Goal: Complete application form

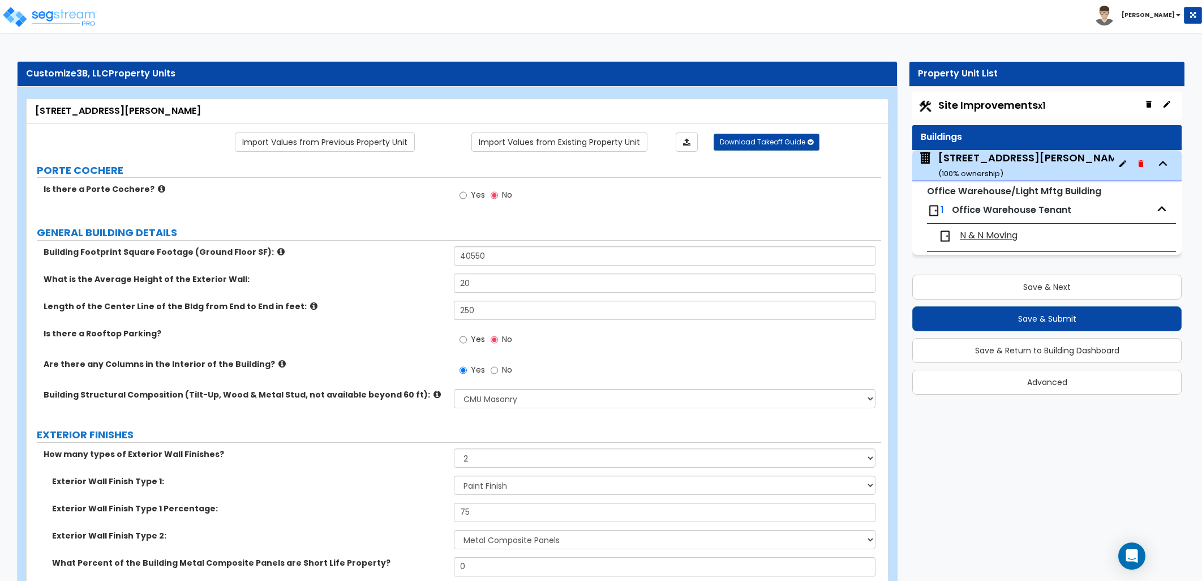
select select "6"
select select "2"
select select "10"
select select "11"
select select "2"
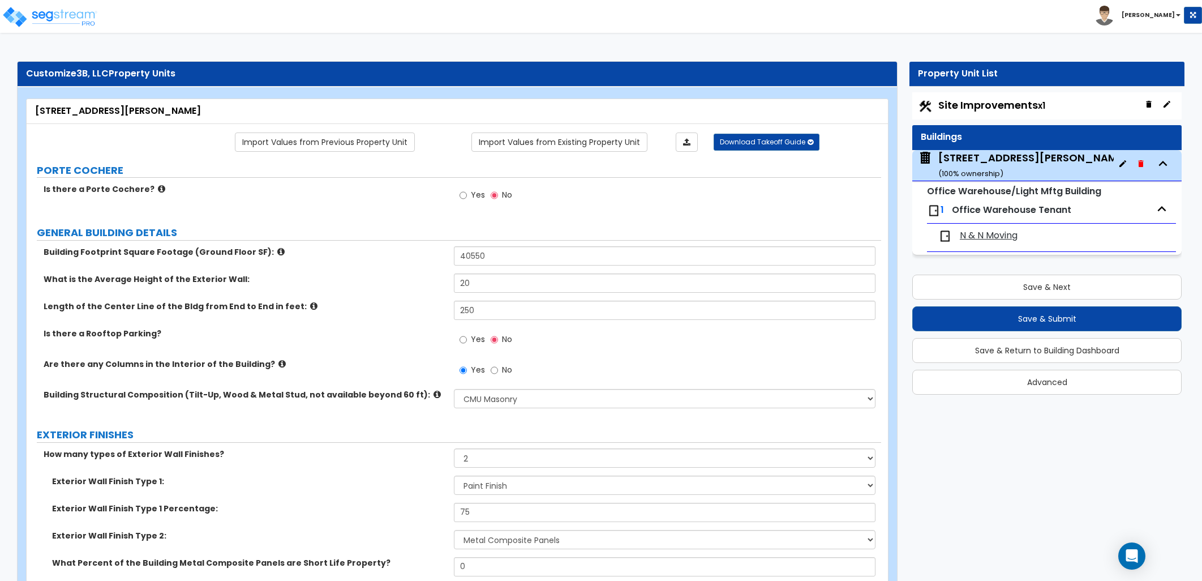
select select "1"
select select "3"
select select "1"
select select "2"
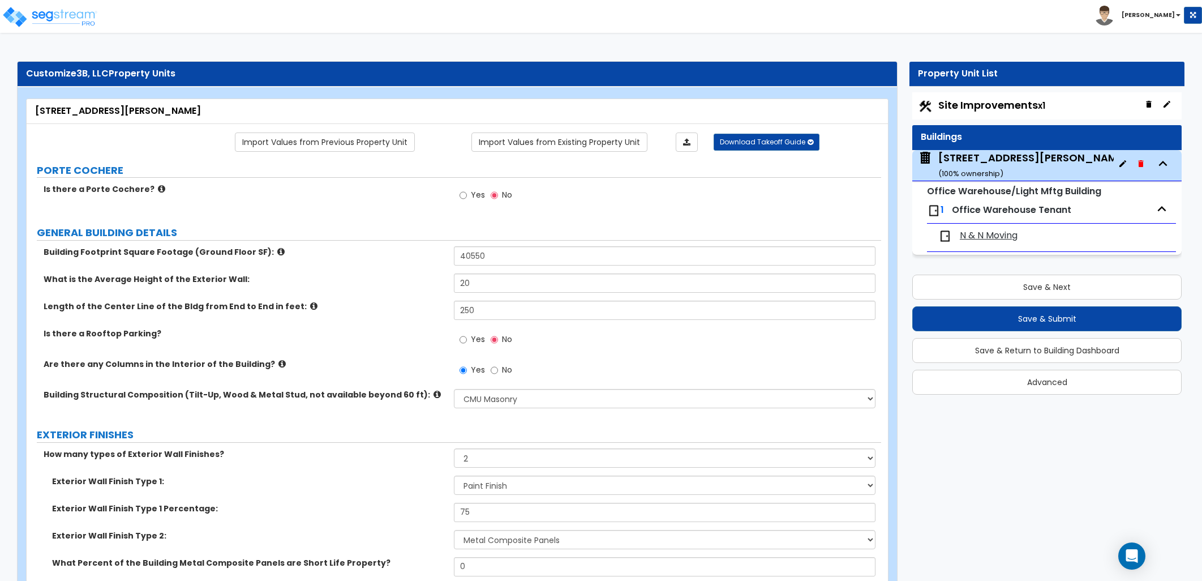
select select "1"
select select "2"
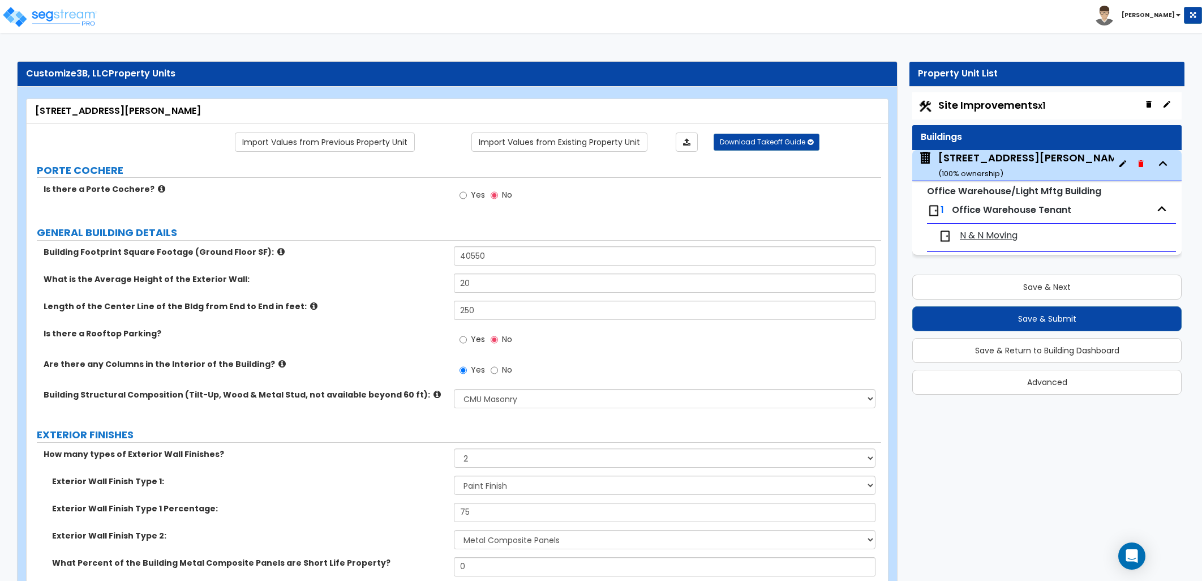
select select "1"
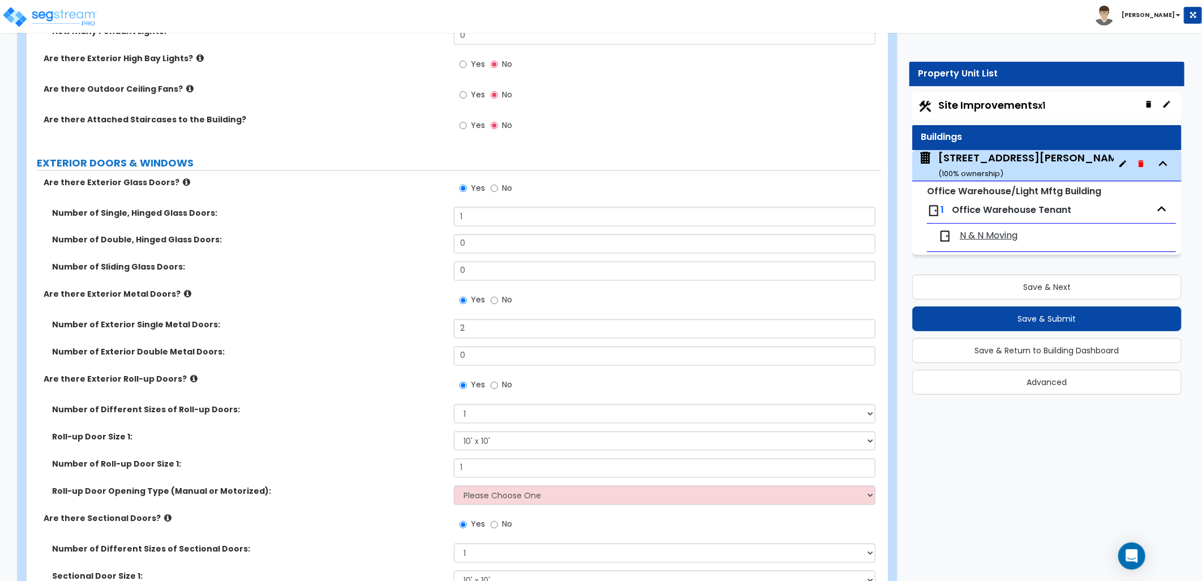
scroll to position [1320, 0]
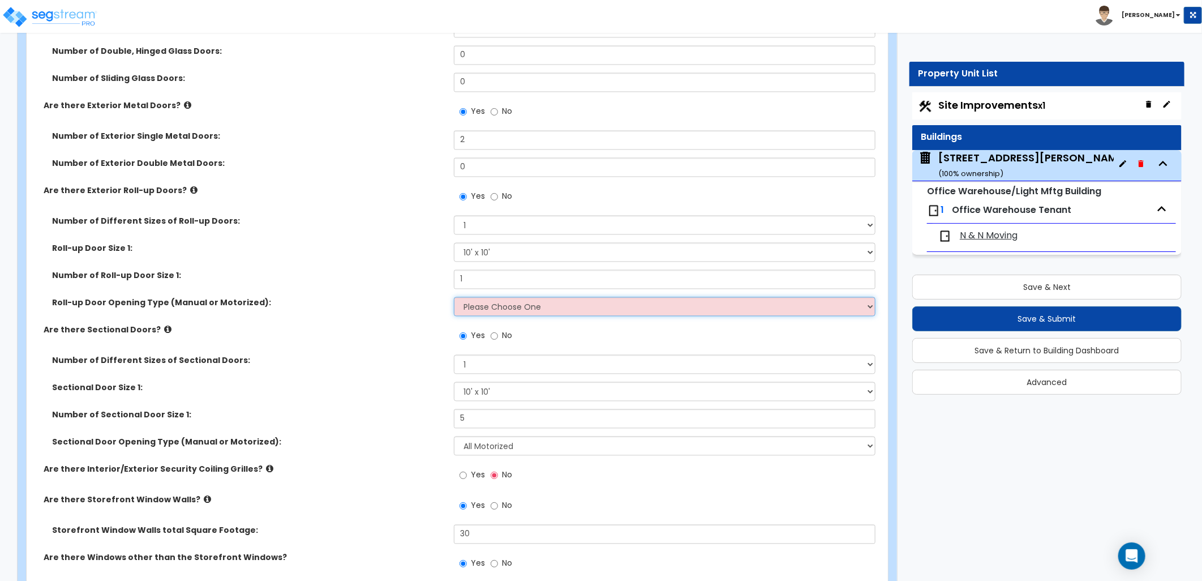
click at [563, 310] on select "Please Choose One All Manual All Motorized Some are Motorized" at bounding box center [665, 306] width 422 height 19
select select "2"
click at [454, 297] on select "Please Choose One All Manual All Motorized Some are Motorized" at bounding box center [665, 306] width 422 height 19
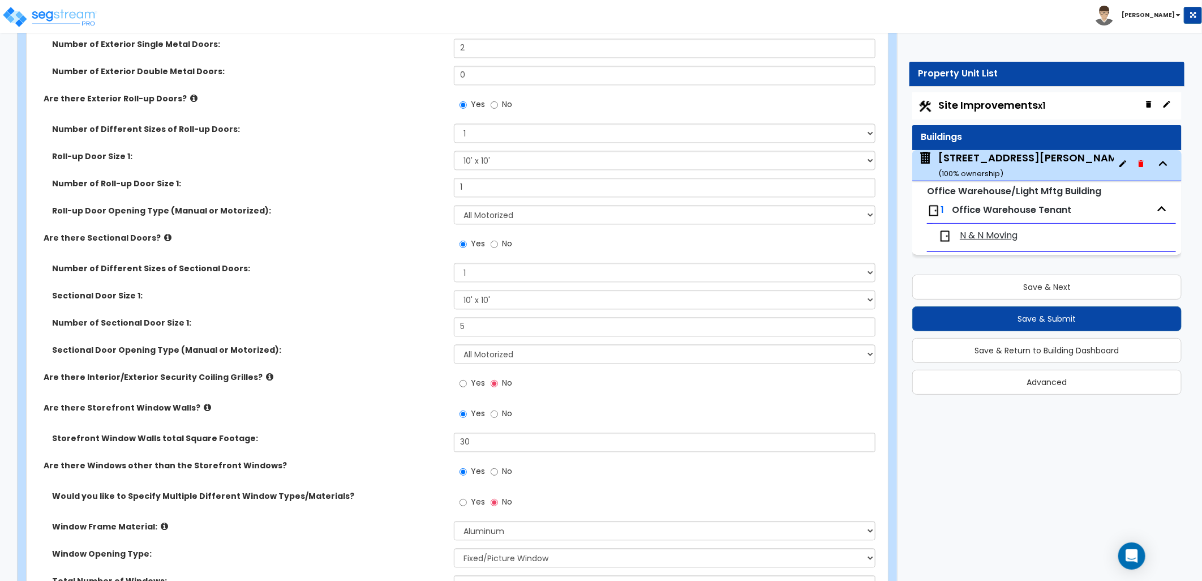
scroll to position [1384, 0]
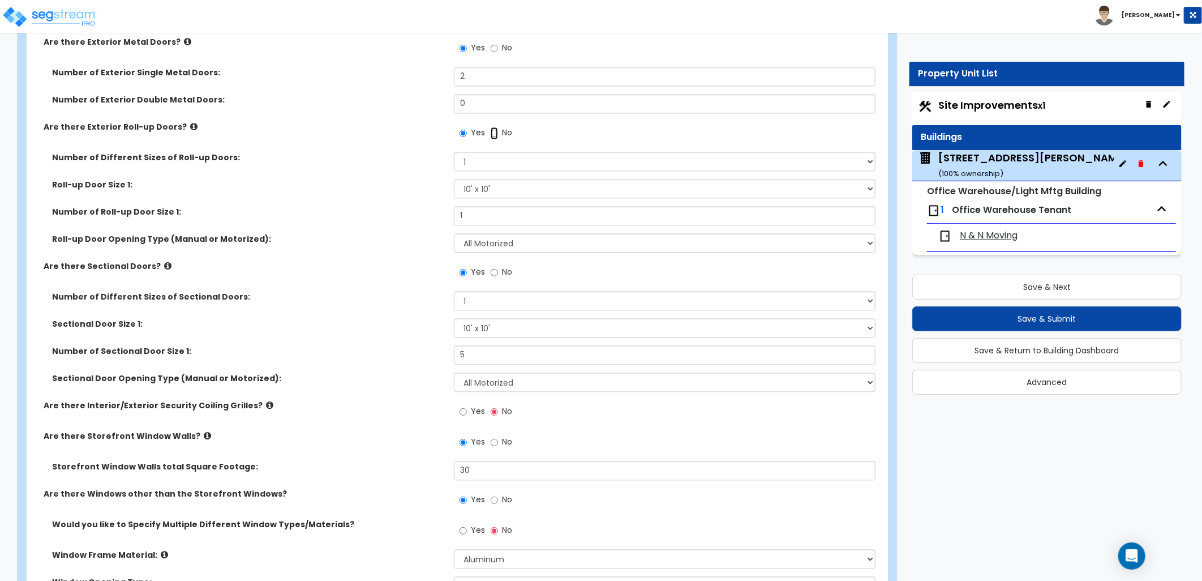
click at [497, 134] on input "No" at bounding box center [494, 133] width 7 height 12
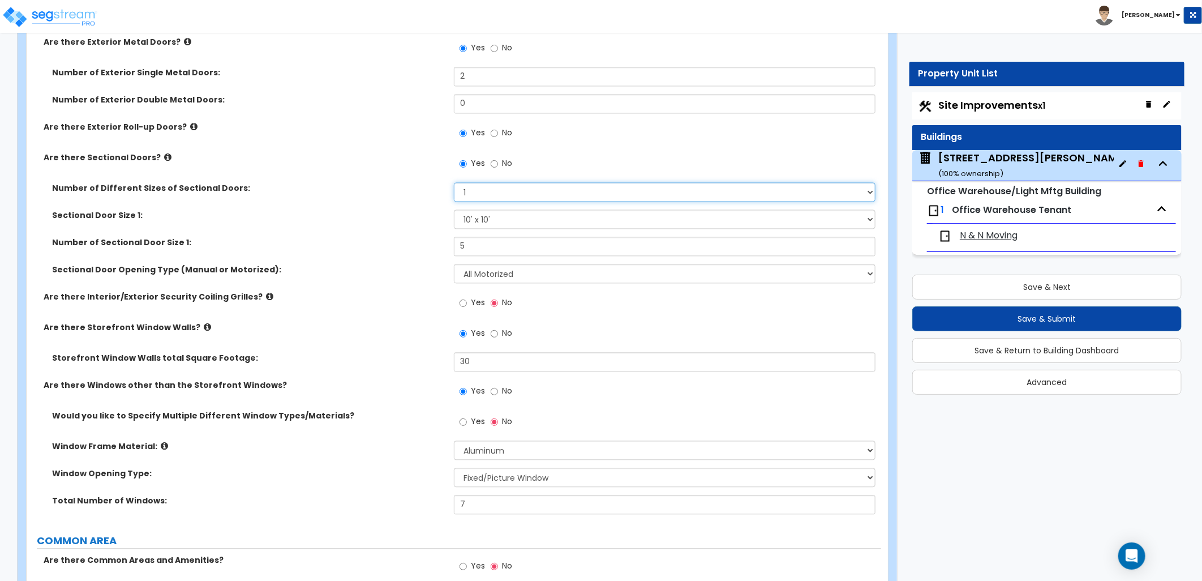
drag, startPoint x: 478, startPoint y: 192, endPoint x: 448, endPoint y: 194, distance: 30.0
click at [448, 194] on div "Number of Different Sizes of Sectional Doors: Please Choose One 1 2 3" at bounding box center [454, 195] width 855 height 27
click at [454, 182] on select "Please Choose One 1 2 3" at bounding box center [665, 191] width 422 height 19
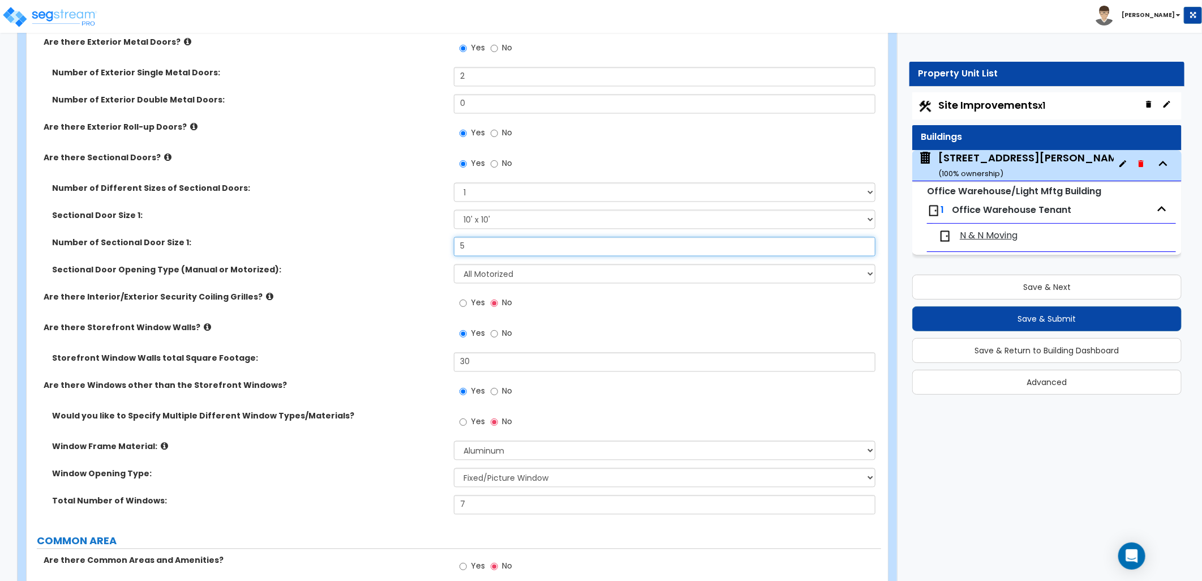
drag, startPoint x: 476, startPoint y: 245, endPoint x: 453, endPoint y: 249, distance: 23.0
click at [454, 249] on input "5" at bounding box center [665, 246] width 422 height 19
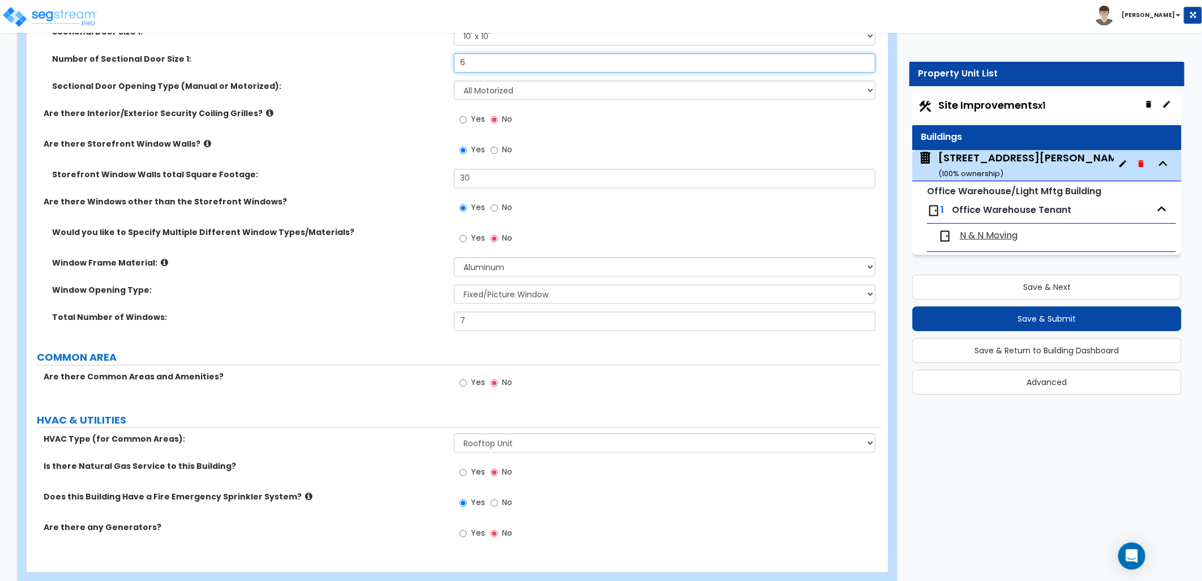
scroll to position [1590, 0]
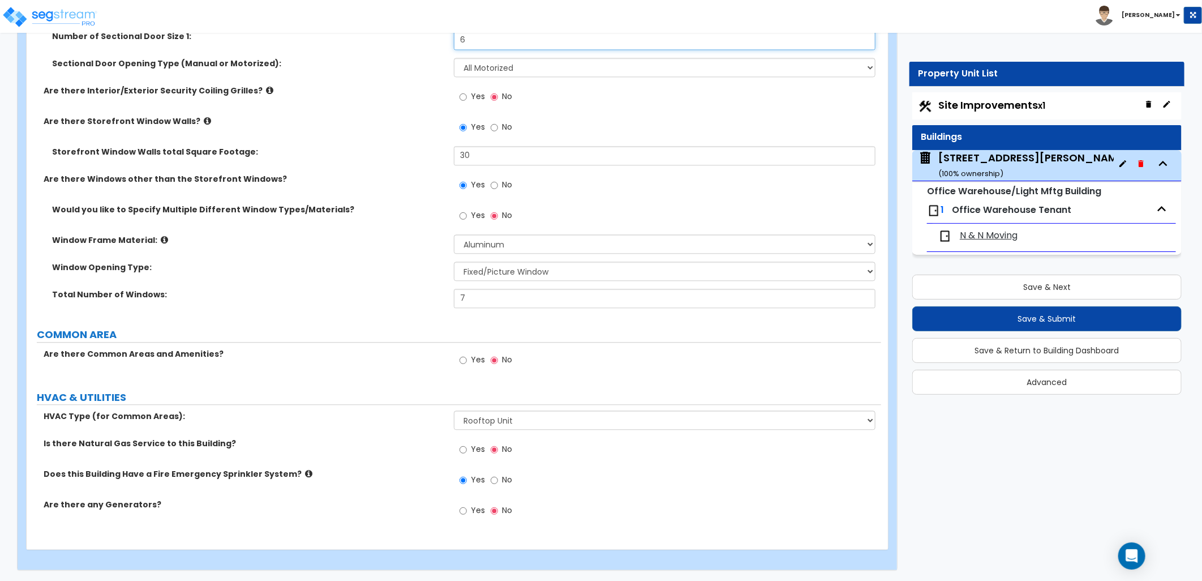
type input "6"
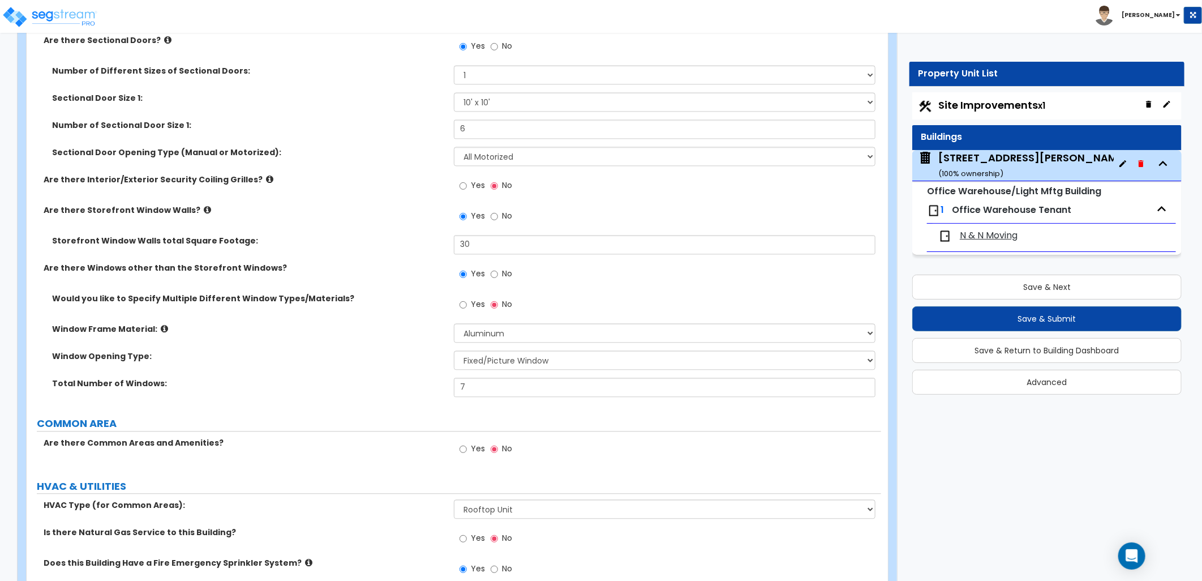
scroll to position [1464, 0]
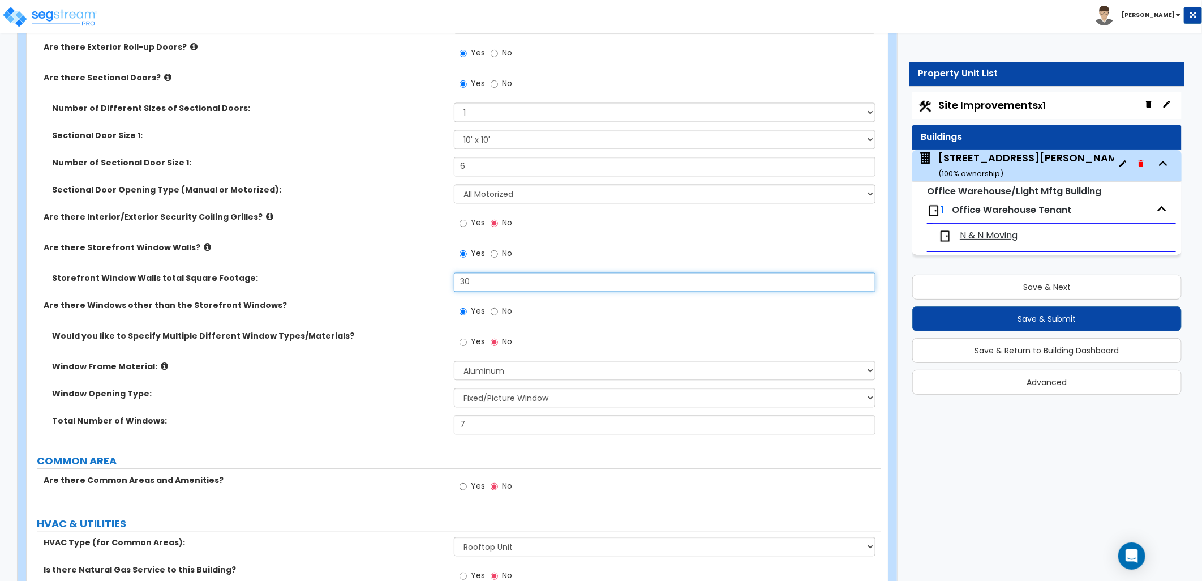
drag, startPoint x: 467, startPoint y: 280, endPoint x: 455, endPoint y: 283, distance: 12.2
click at [455, 283] on input "30" at bounding box center [665, 281] width 422 height 19
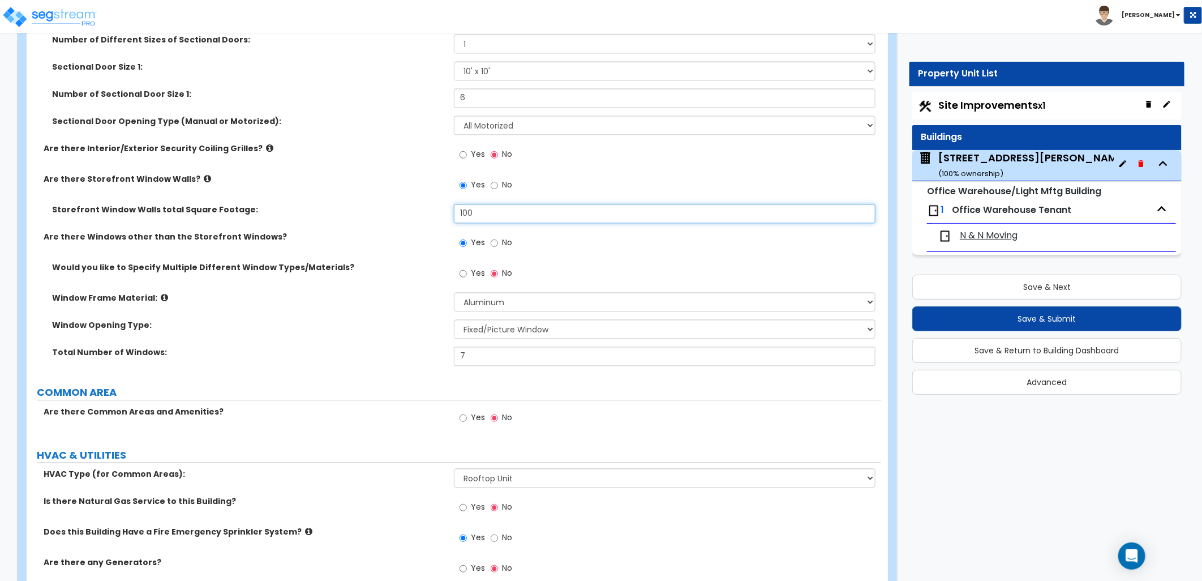
scroll to position [1590, 0]
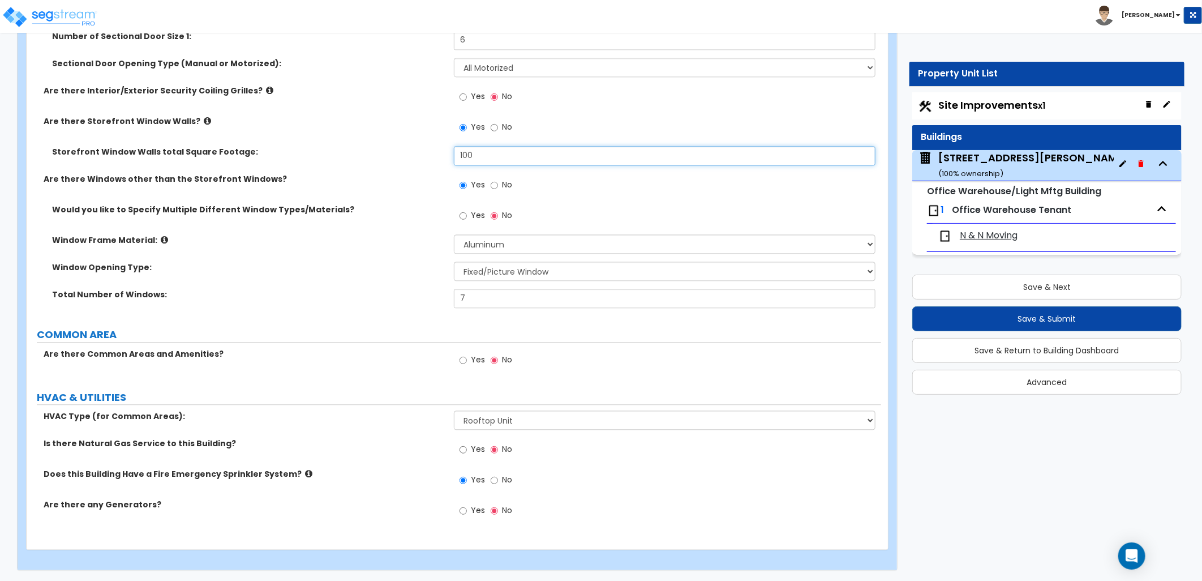
type input "100"
click at [465, 451] on input "Yes" at bounding box center [463, 449] width 7 height 12
click at [975, 234] on span "N & N Moving" at bounding box center [989, 235] width 58 height 13
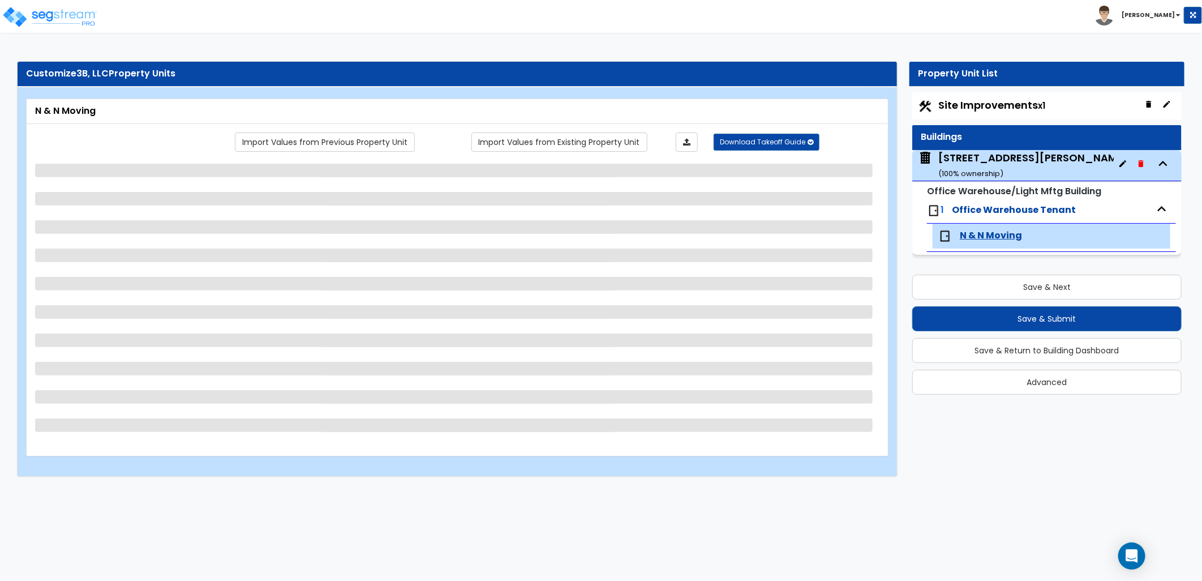
scroll to position [0, 0]
select select "1"
select select "2"
select select "1"
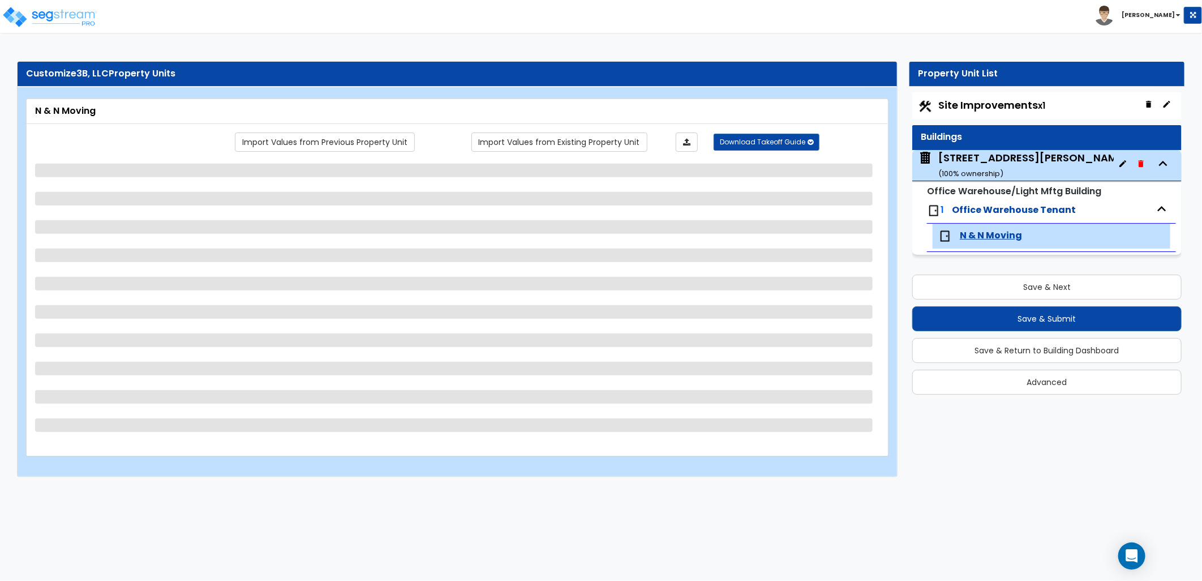
select select "1"
select select "2"
select select "1"
select select "5"
select select "1"
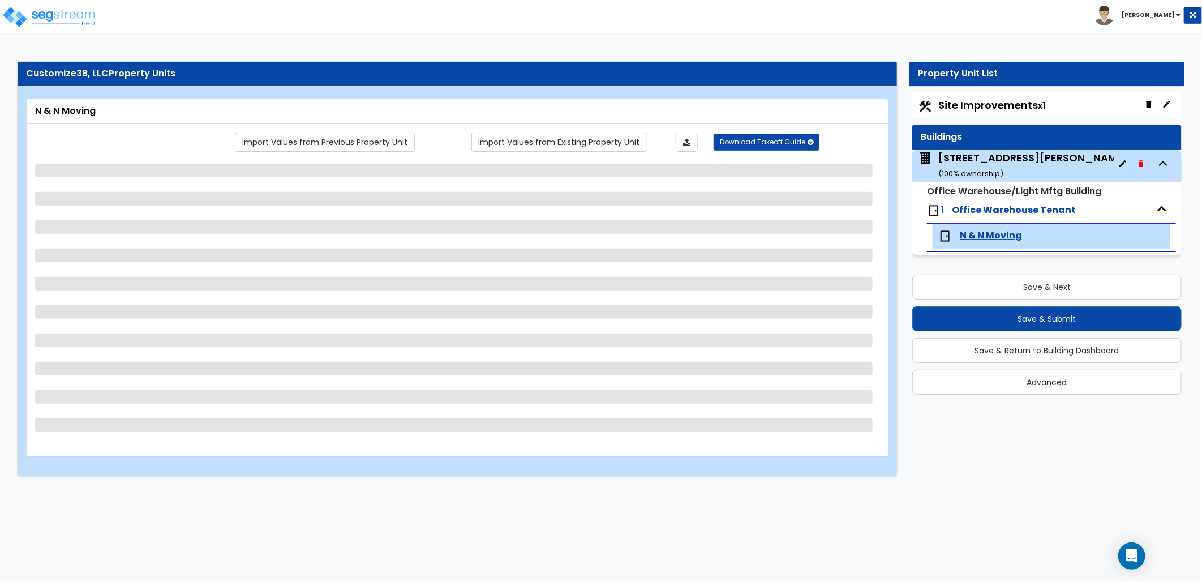
select select "2"
select select "1"
select select "2"
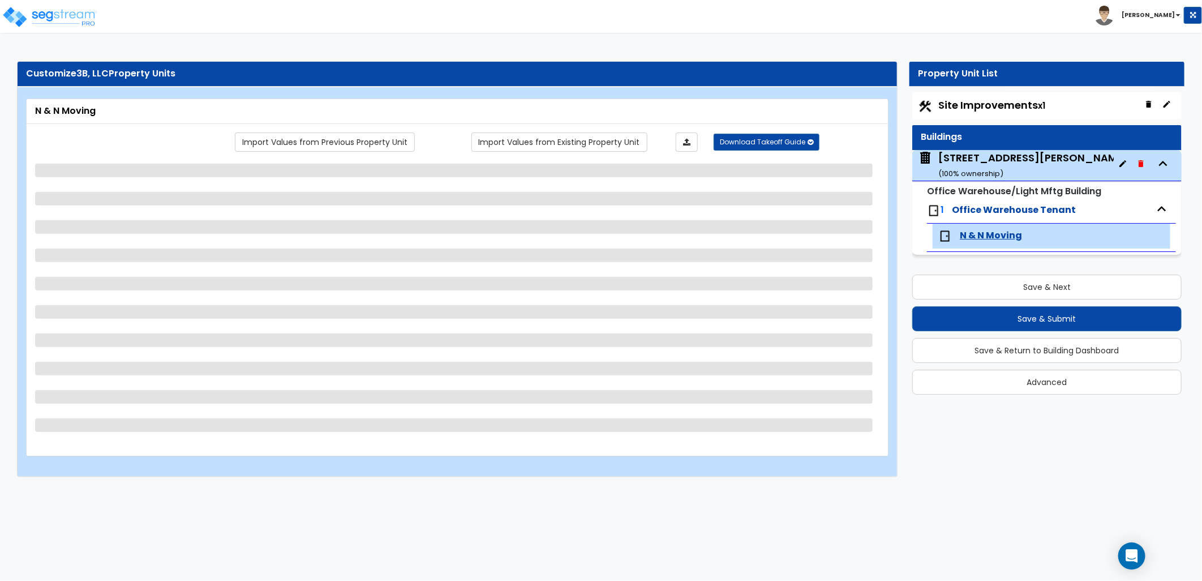
select select "1"
select select "2"
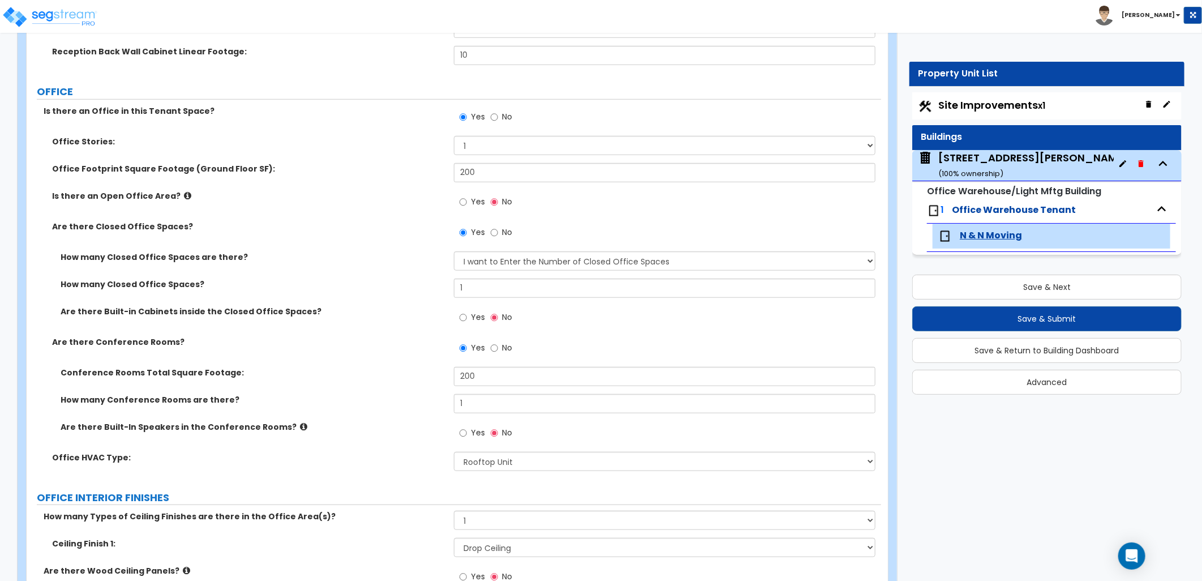
scroll to position [503, 0]
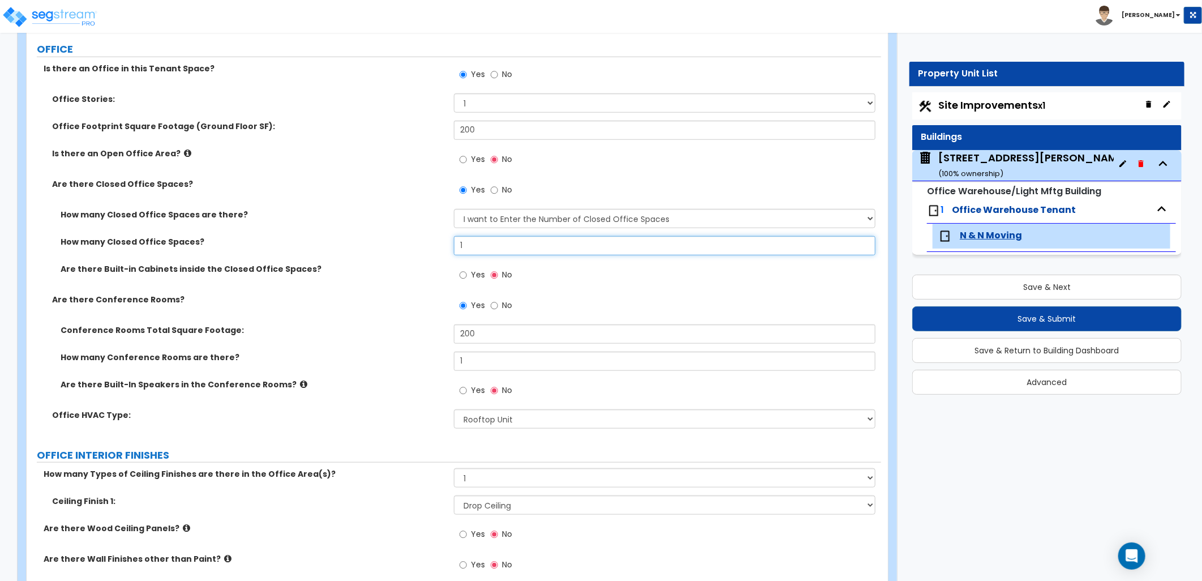
drag, startPoint x: 489, startPoint y: 246, endPoint x: 444, endPoint y: 246, distance: 44.7
click at [444, 246] on div "How many Closed Office Spaces? 1" at bounding box center [454, 249] width 855 height 27
type input "2"
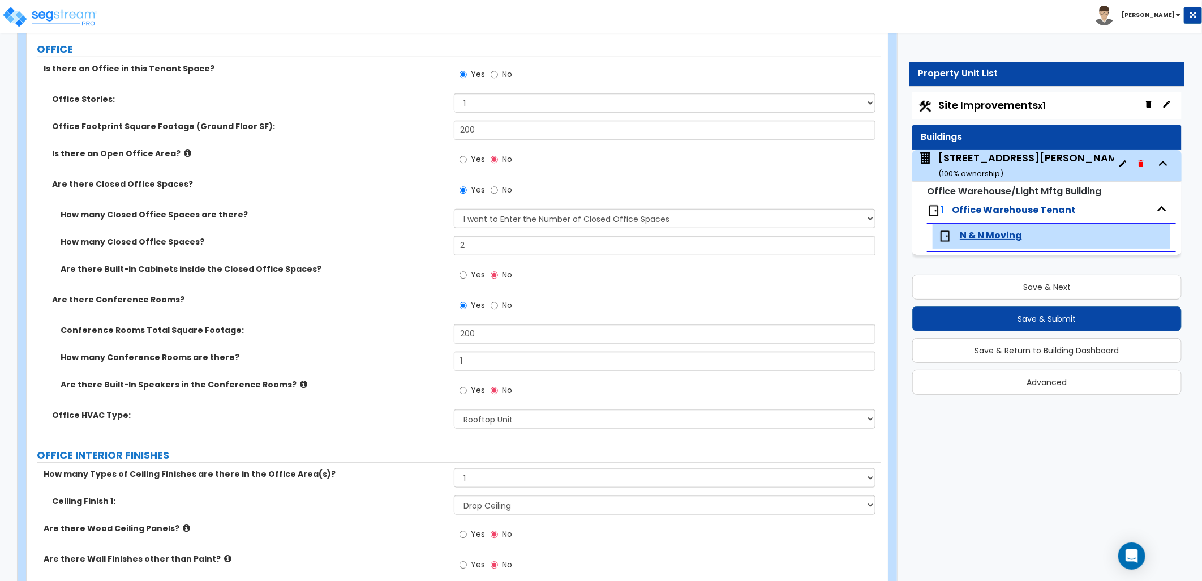
click at [412, 276] on div "Are there Built-in Cabinets inside the Closed Office Spaces? Yes No" at bounding box center [454, 278] width 855 height 31
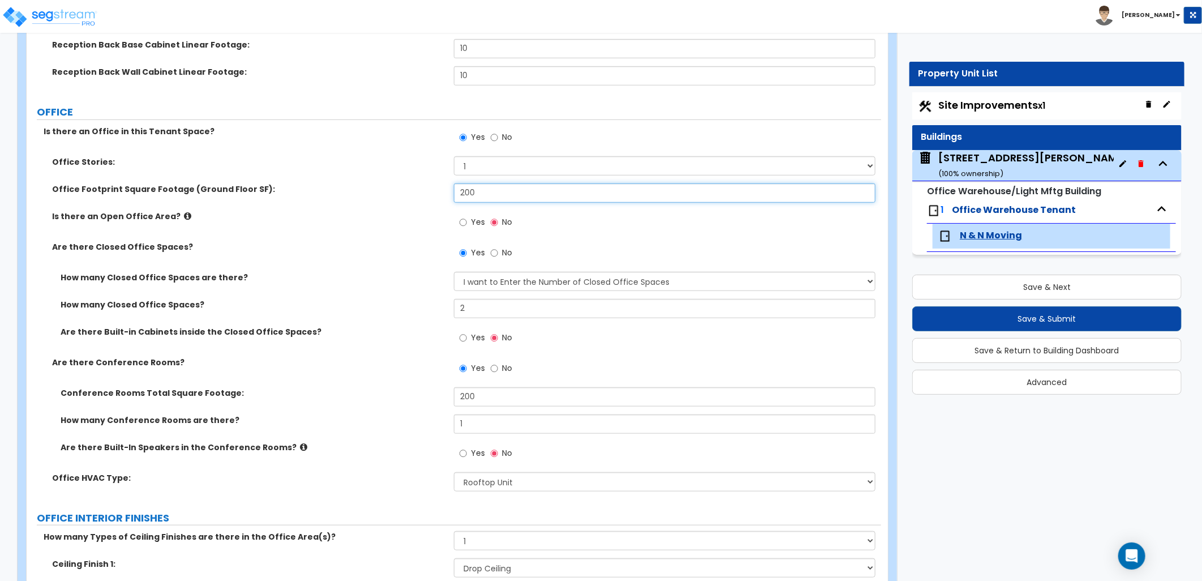
drag, startPoint x: 491, startPoint y: 192, endPoint x: 420, endPoint y: 192, distance: 70.2
click at [428, 192] on div "Office Footprint Square Footage (Ground Floor SF): 200" at bounding box center [454, 196] width 855 height 27
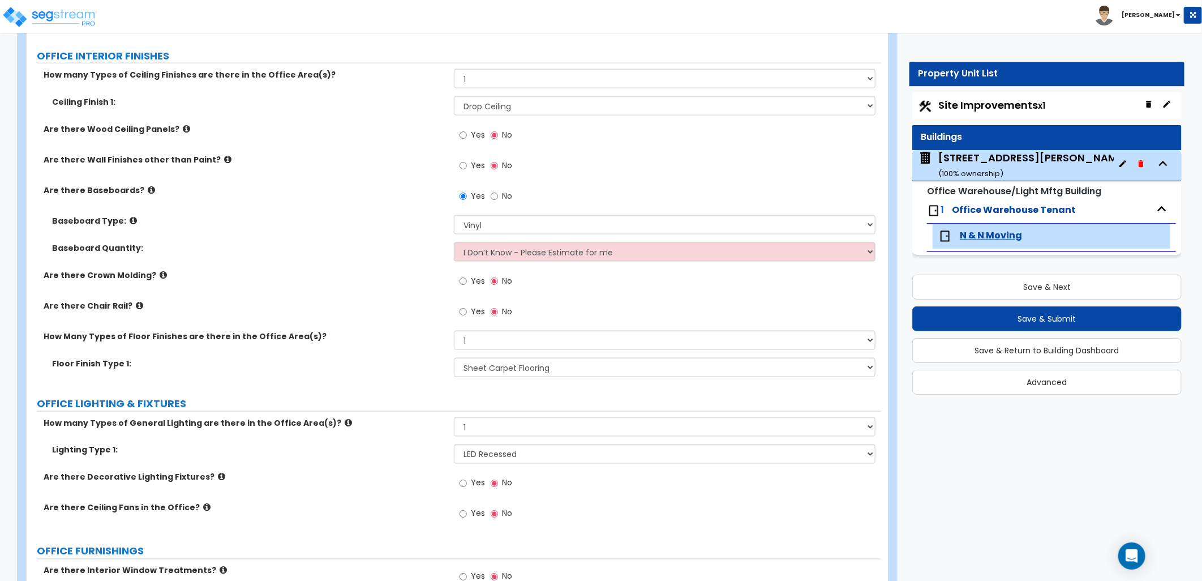
scroll to position [880, 0]
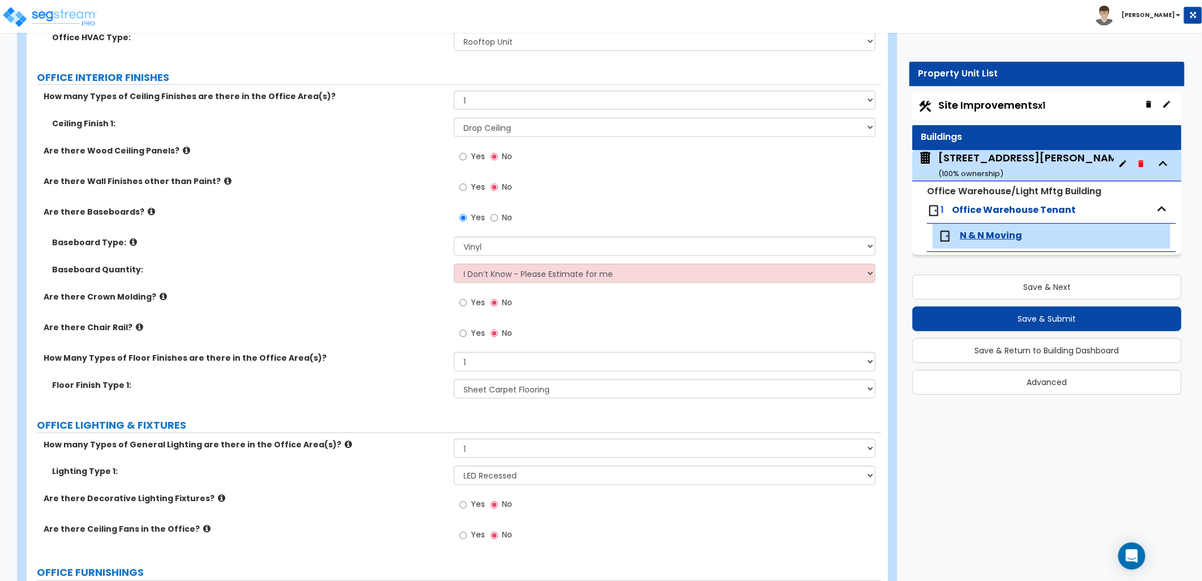
type input "1,750"
click at [510, 264] on select "I Don’t Know - Please Estimate for me I want to Enter the Linear Footage" at bounding box center [665, 273] width 422 height 19
select select "1"
click at [454, 264] on select "I Don’t Know - Please Estimate for me I want to Enter the Linear Footage" at bounding box center [665, 273] width 422 height 19
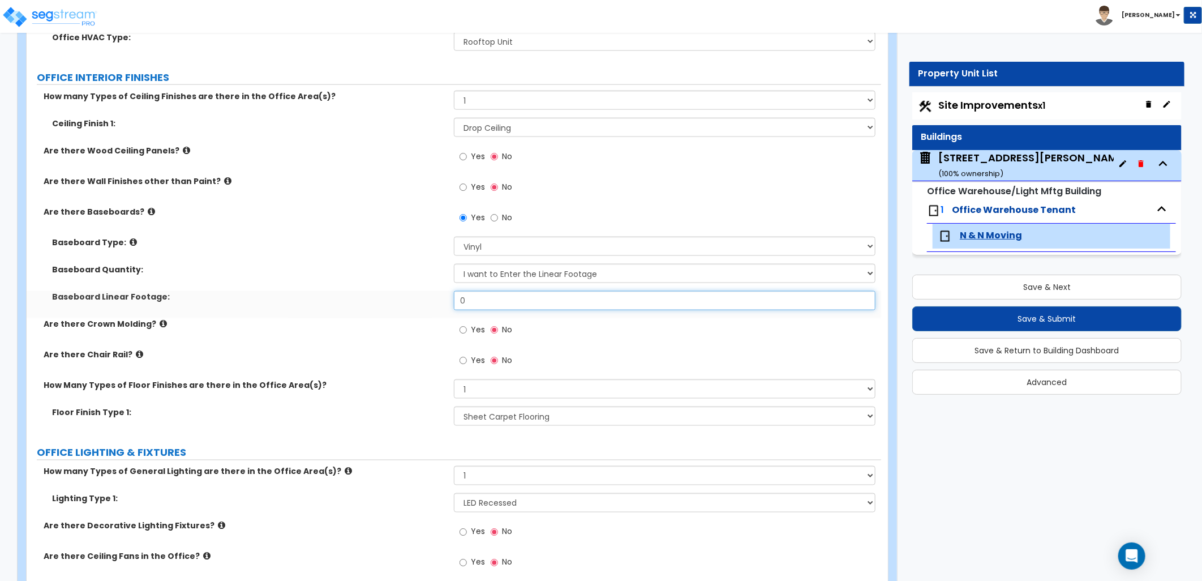
drag, startPoint x: 456, startPoint y: 306, endPoint x: 407, endPoint y: 307, distance: 48.1
click at [407, 307] on div "Baseboard Linear Footage: 0" at bounding box center [454, 304] width 855 height 27
type input "450"
click at [516, 375] on div "Yes No" at bounding box center [667, 364] width 427 height 31
click at [508, 389] on select "None 1 2 3" at bounding box center [665, 388] width 422 height 19
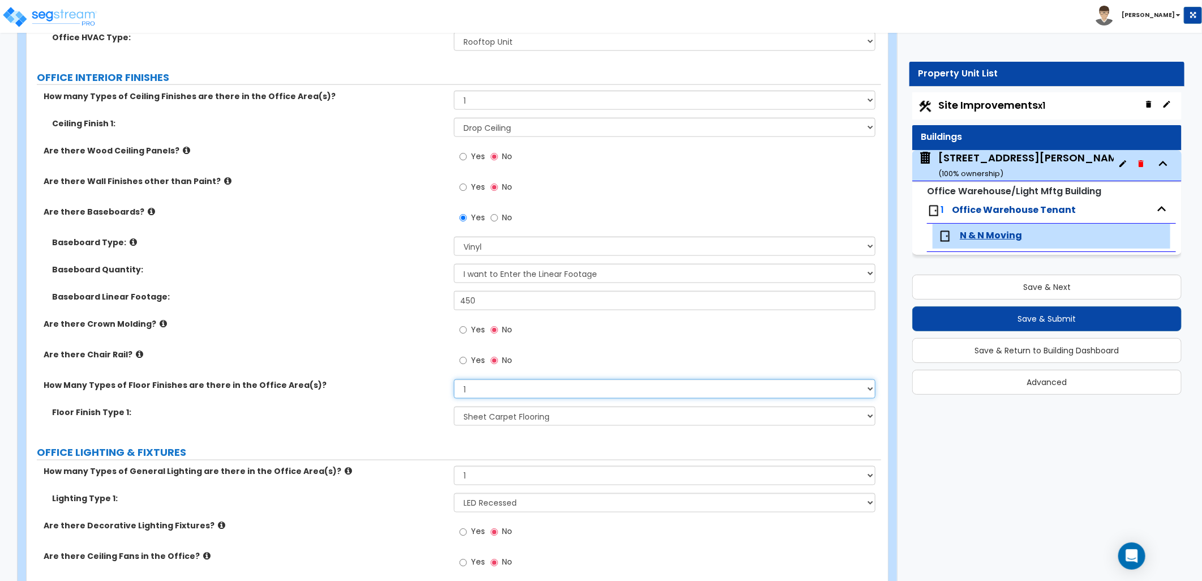
select select "2"
click at [454, 379] on select "None 1 2 3" at bounding box center [665, 388] width 422 height 19
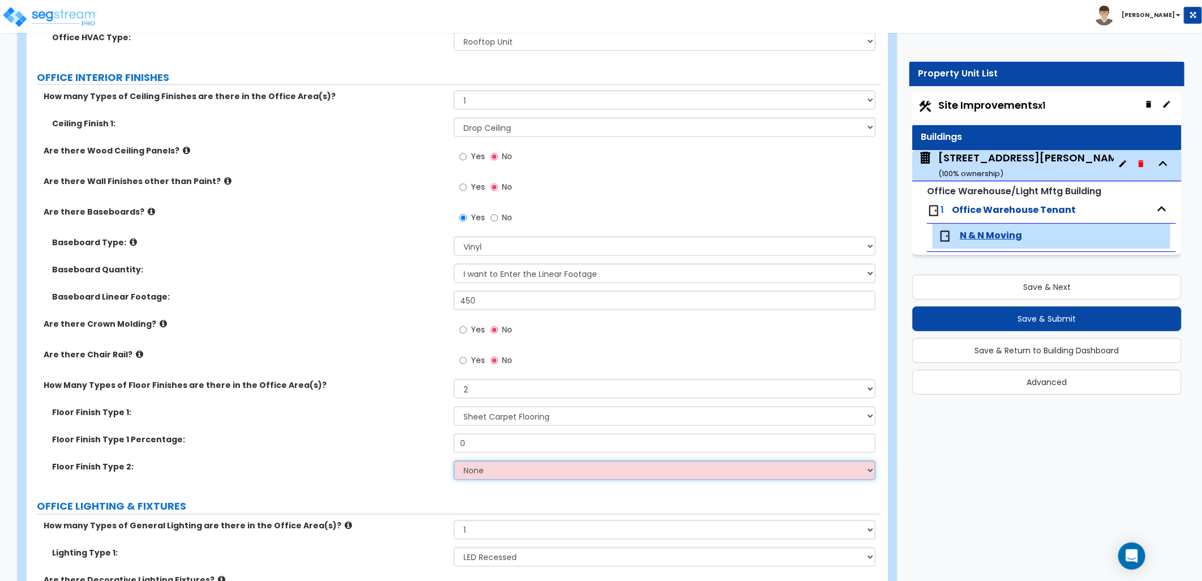
click at [501, 471] on select "None Tile Flooring Hardwood Flooring Resilient Laminate Flooring VCT Flooring S…" at bounding box center [665, 470] width 422 height 19
click at [454, 461] on select "None Tile Flooring Hardwood Flooring Resilient Laminate Flooring VCT Flooring S…" at bounding box center [665, 470] width 422 height 19
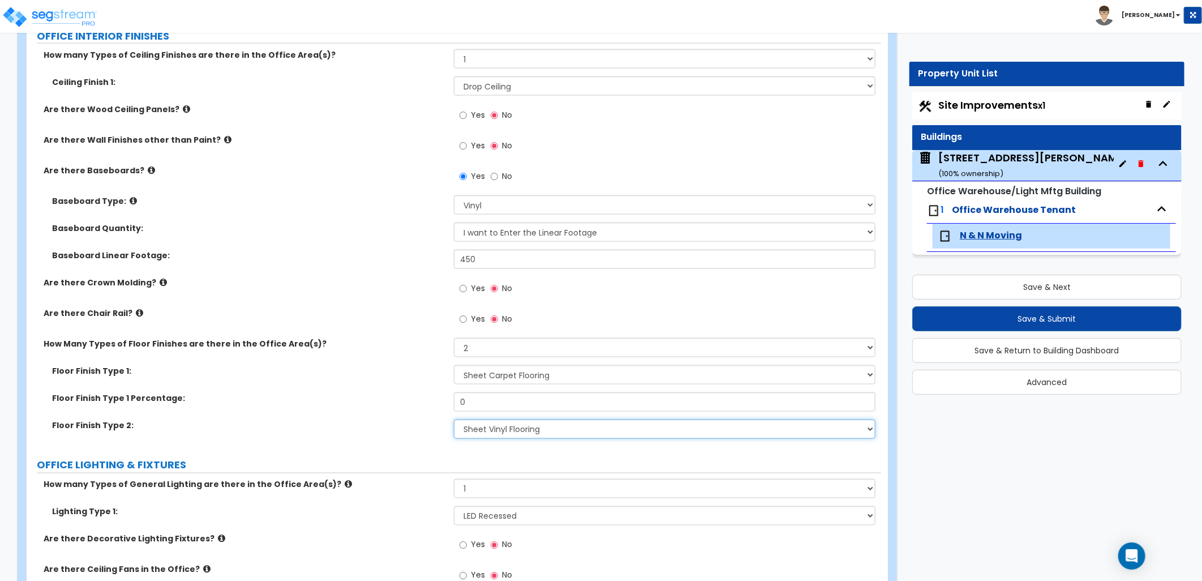
scroll to position [943, 0]
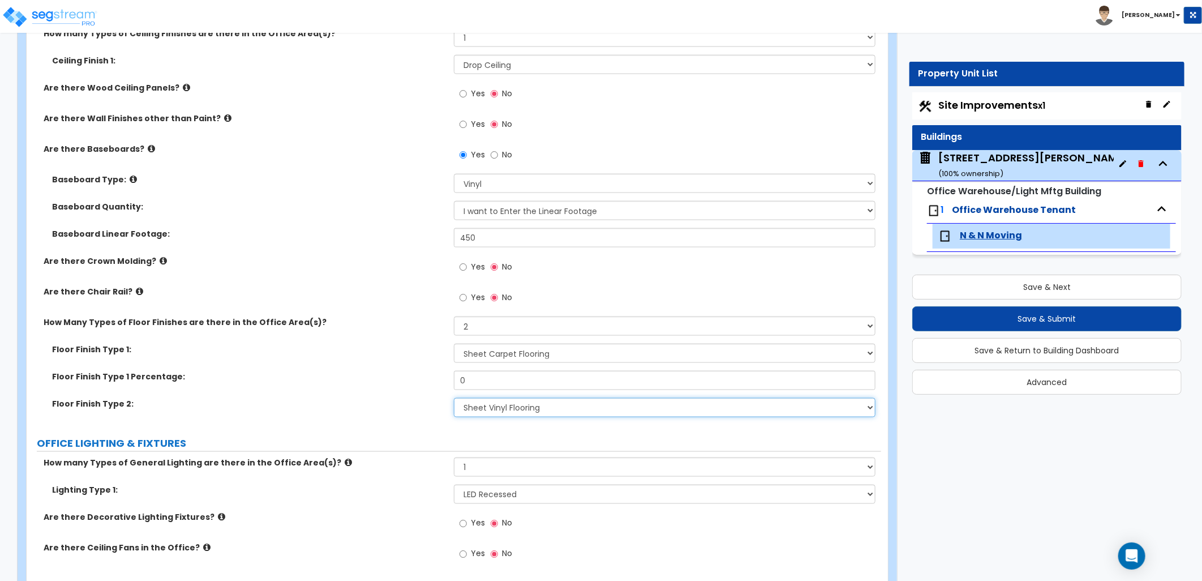
click at [575, 406] on select "None Tile Flooring Hardwood Flooring Resilient Laminate Flooring VCT Flooring S…" at bounding box center [665, 407] width 422 height 19
select select "1"
click at [454, 398] on select "None Tile Flooring Hardwood Flooring Resilient Laminate Flooring VCT Flooring S…" at bounding box center [665, 407] width 422 height 19
drag, startPoint x: 473, startPoint y: 378, endPoint x: 458, endPoint y: 381, distance: 15.0
click at [458, 381] on input "0" at bounding box center [665, 380] width 422 height 19
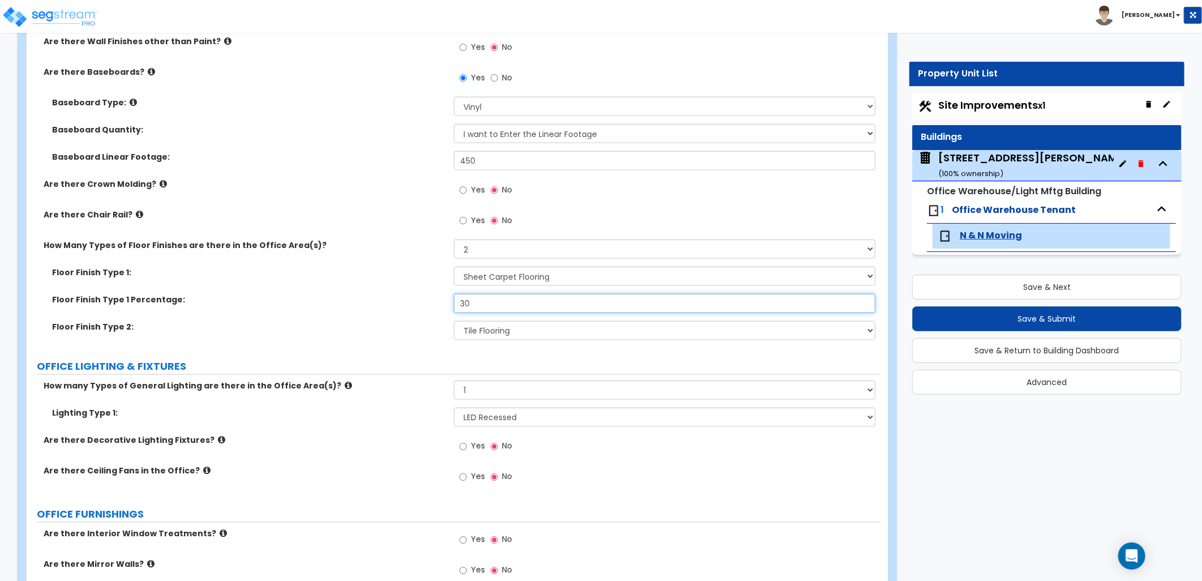
scroll to position [1132, 0]
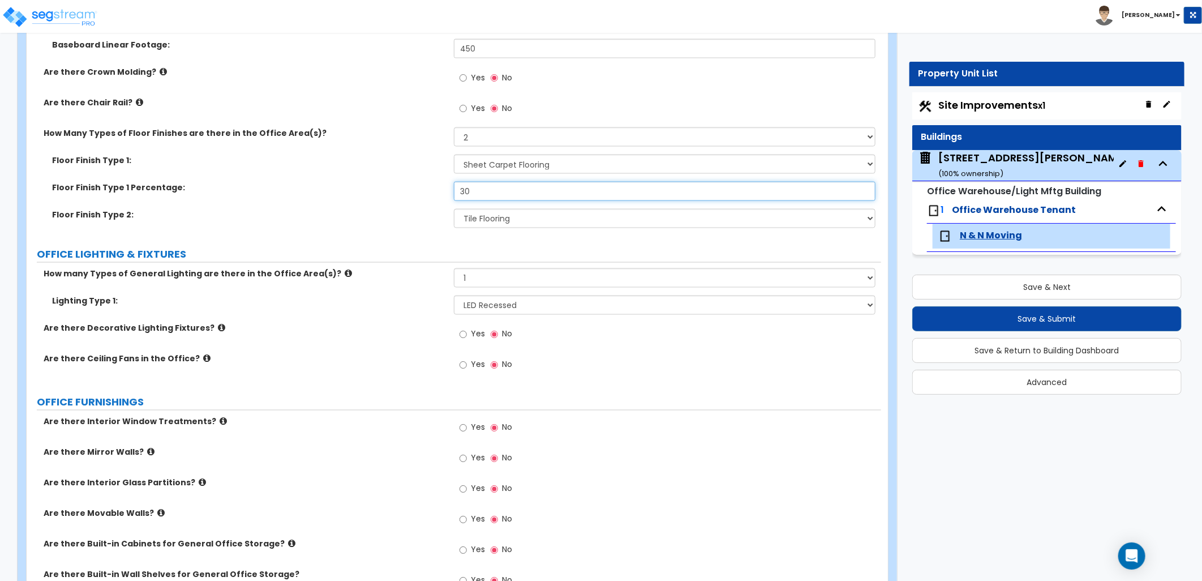
type input "30"
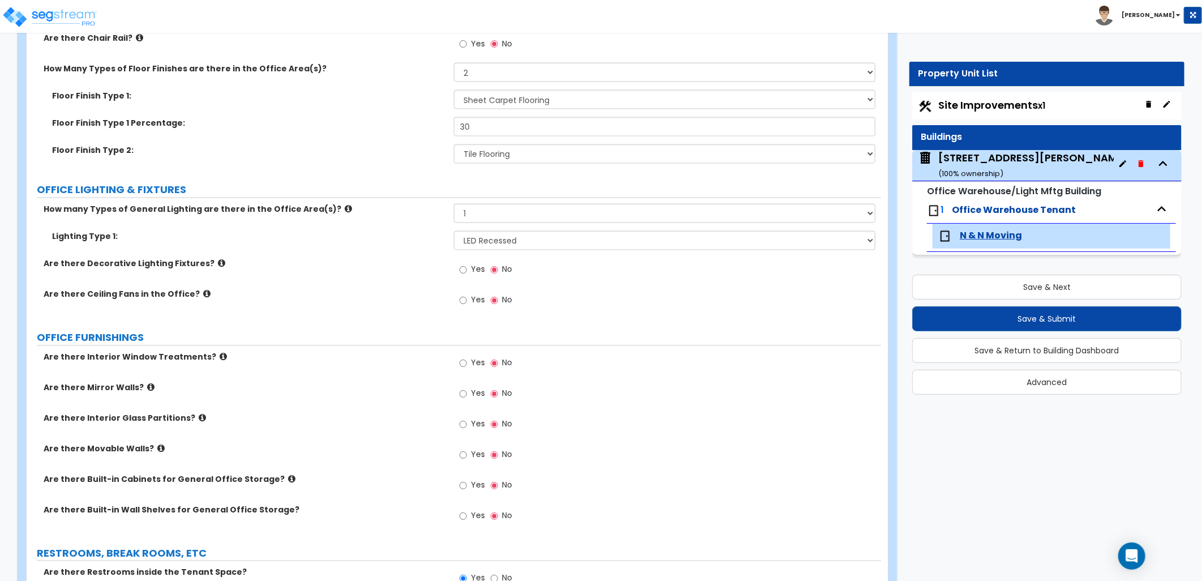
scroll to position [1257, 0]
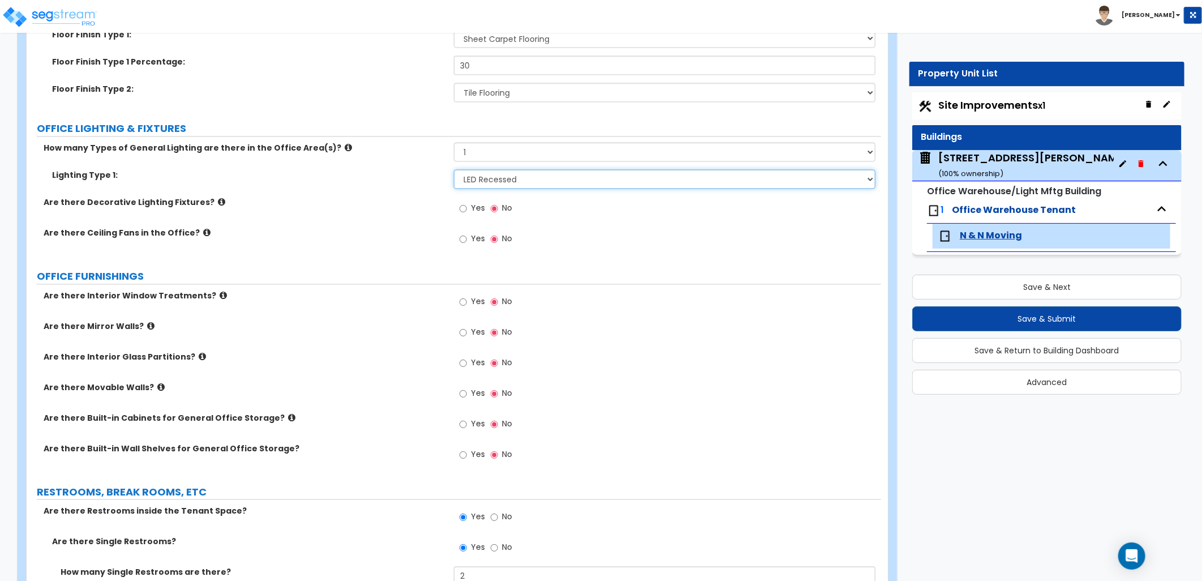
click at [483, 177] on select "Please Choose One LED Surface-Mounted LED Recessed Fluorescent Surface-Mounted …" at bounding box center [665, 179] width 422 height 19
select select "4"
click at [454, 170] on select "Please Choose One LED Surface-Mounted LED Recessed Fluorescent Surface-Mounted …" at bounding box center [665, 179] width 422 height 19
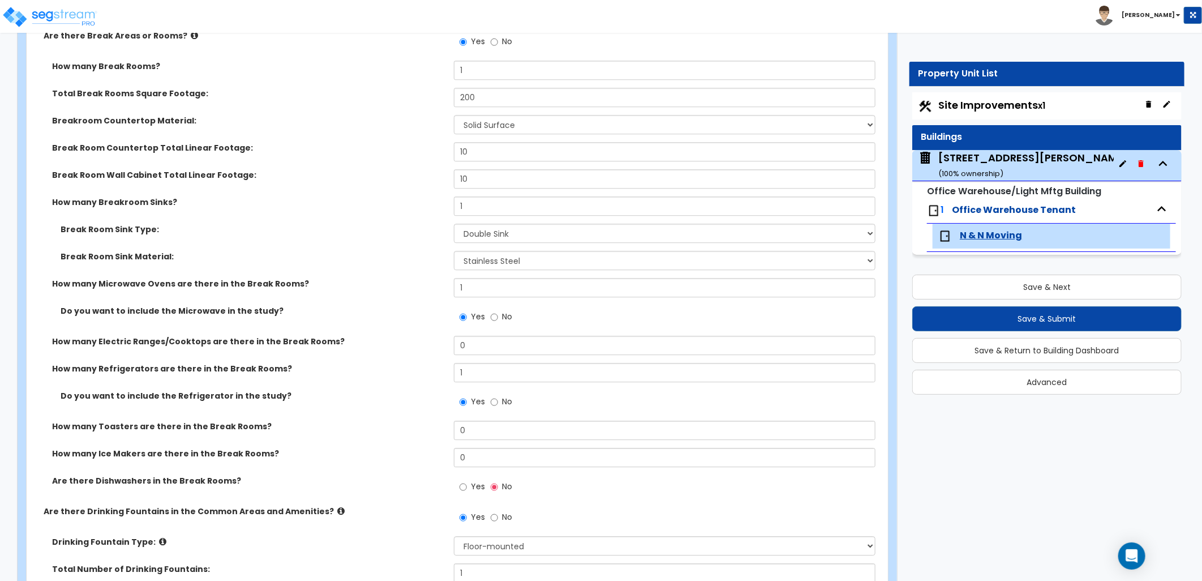
scroll to position [1886, 0]
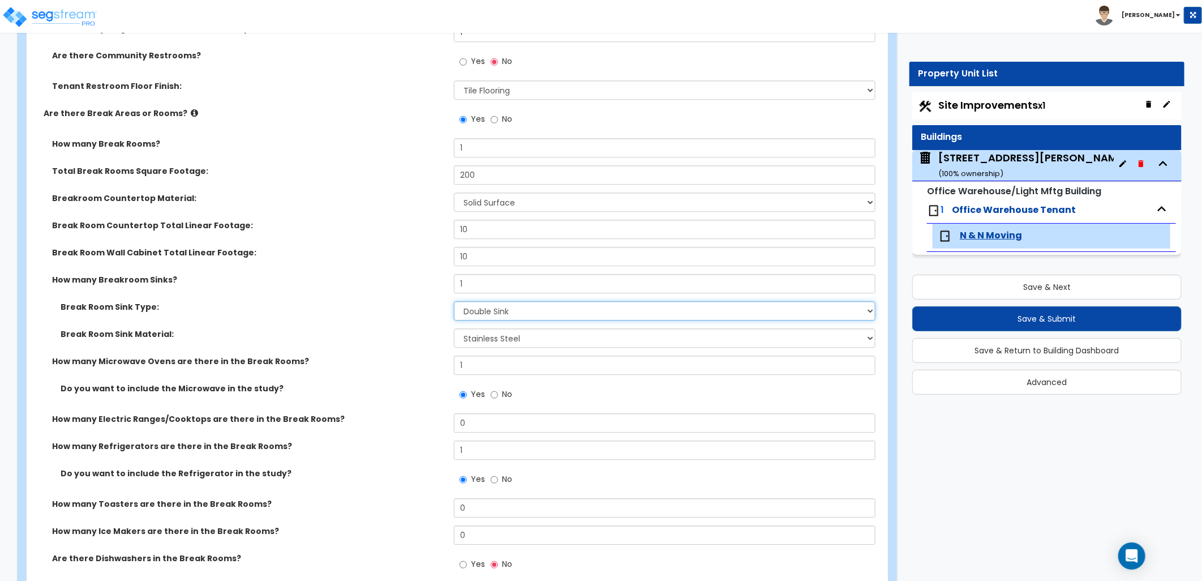
click at [490, 303] on select "Please Choose One Single Sink Double Sink" at bounding box center [665, 310] width 422 height 19
click at [454, 301] on select "Please Choose One Single Sink Double Sink" at bounding box center [665, 310] width 422 height 19
drag, startPoint x: 540, startPoint y: 316, endPoint x: 535, endPoint y: 320, distance: 6.4
click at [540, 316] on select "Please Choose One Single Sink Double Sink" at bounding box center [665, 310] width 422 height 19
select select "2"
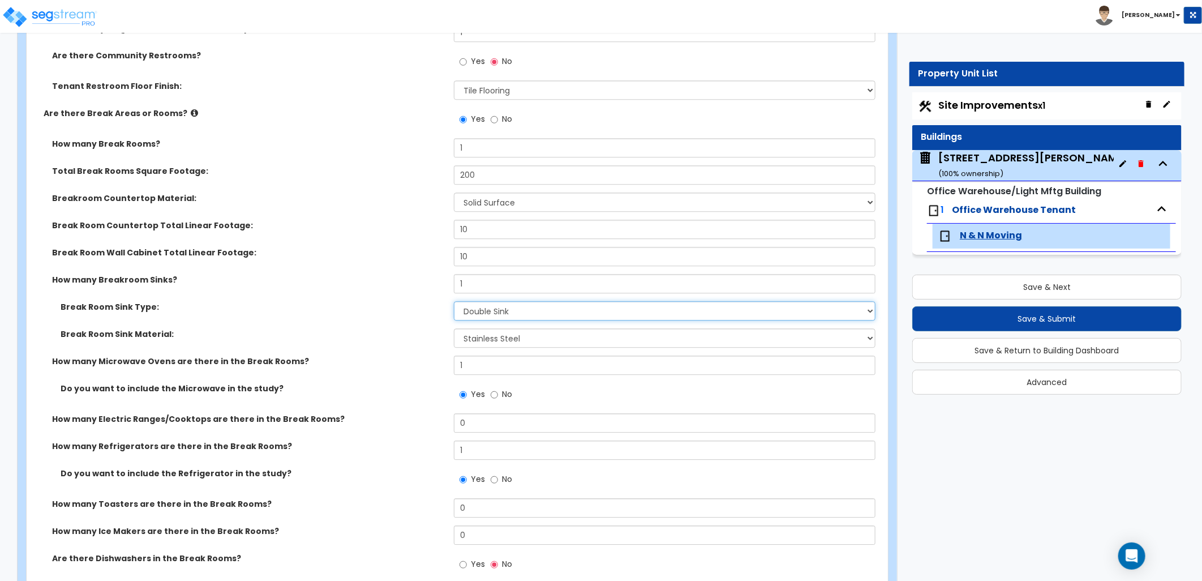
click at [454, 301] on select "Please Choose One Single Sink Double Sink" at bounding box center [665, 310] width 422 height 19
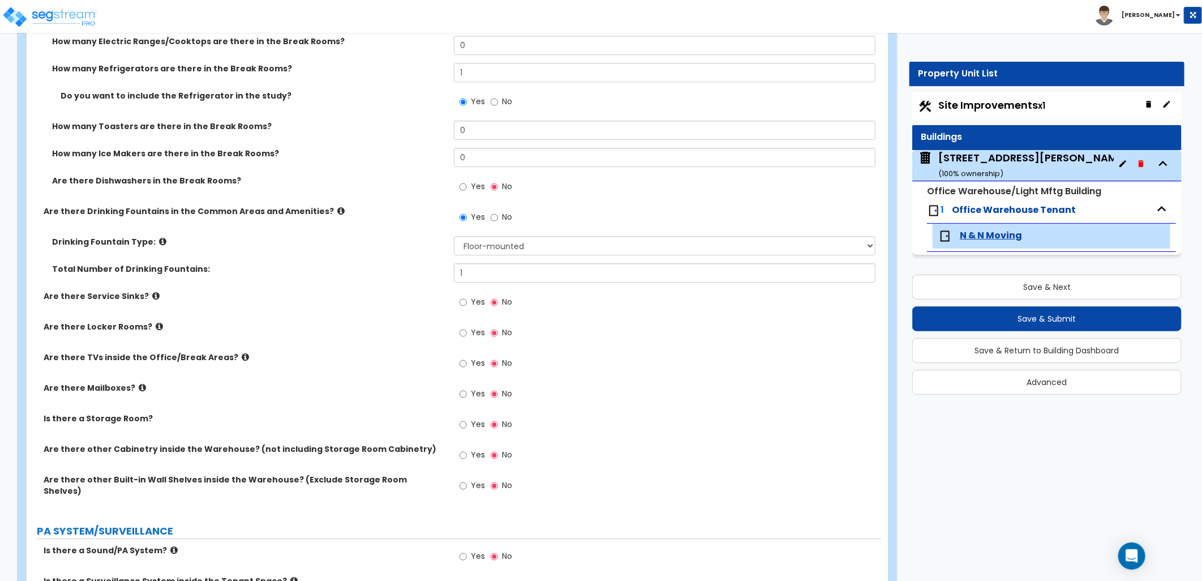
scroll to position [2200, 0]
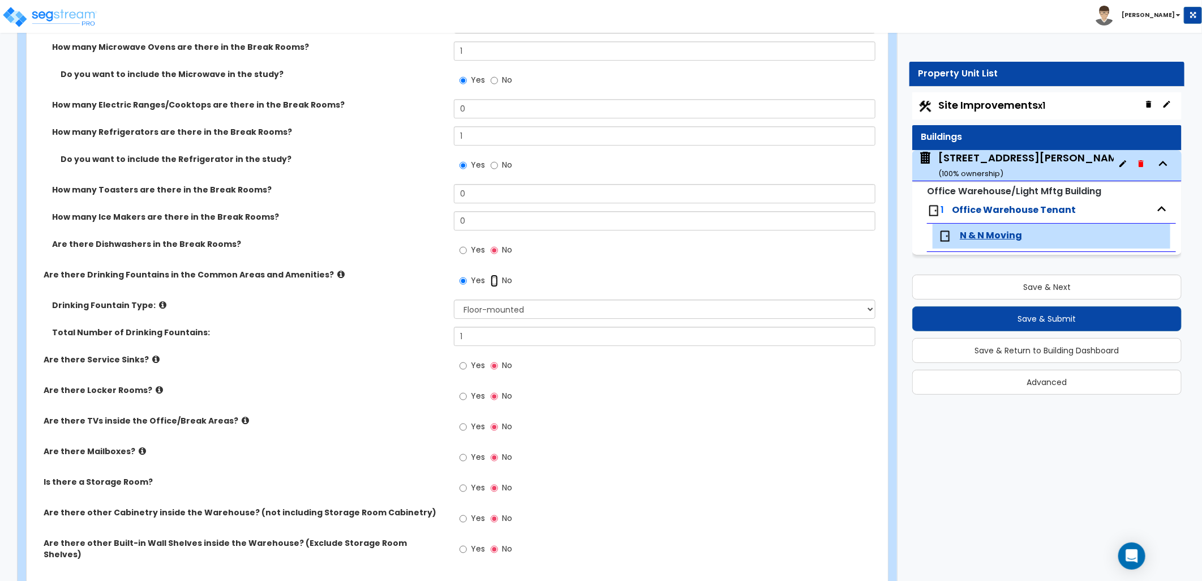
click at [497, 284] on input "No" at bounding box center [494, 280] width 7 height 12
radio input "false"
radio input "true"
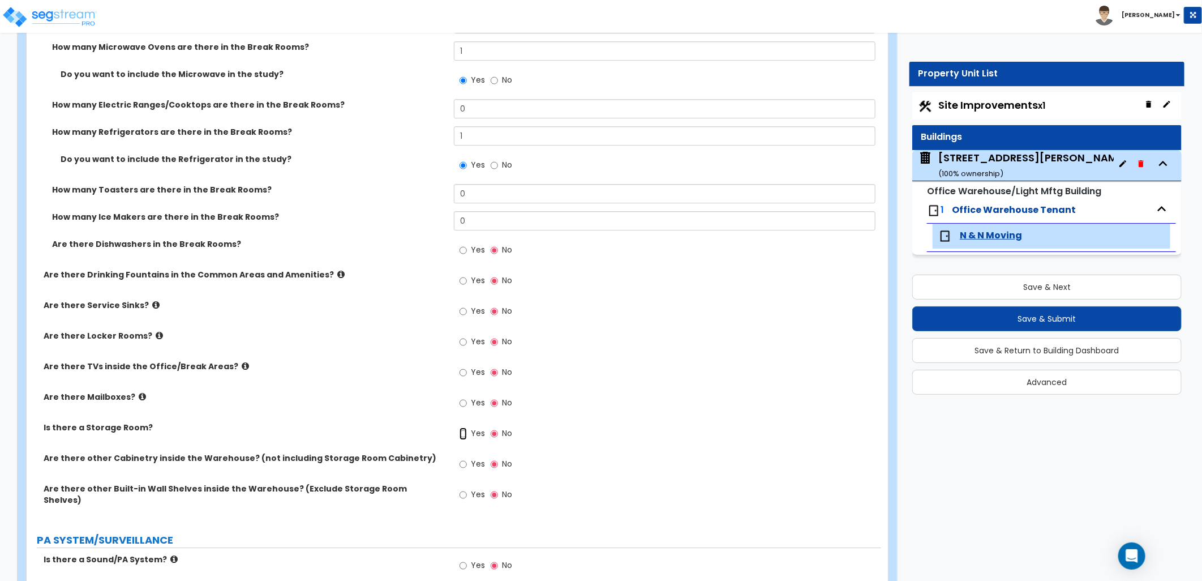
click at [464, 431] on input "Yes" at bounding box center [463, 433] width 7 height 12
radio input "true"
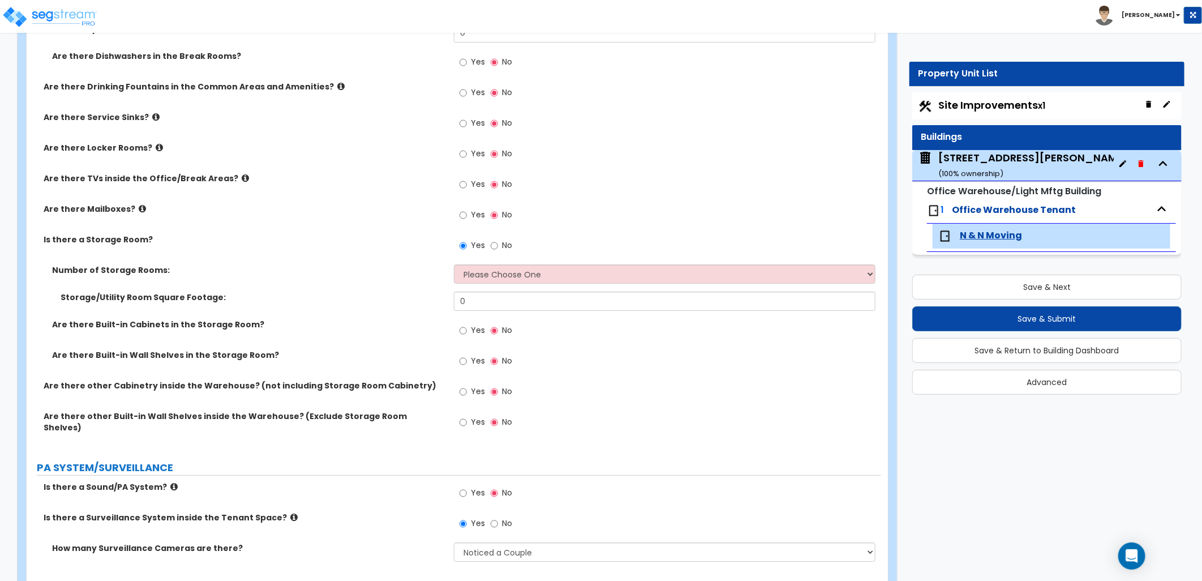
scroll to position [2389, 0]
drag, startPoint x: 489, startPoint y: 298, endPoint x: 420, endPoint y: 299, distance: 68.5
click at [420, 299] on div "Storage/Utility Room Square Footage: 0" at bounding box center [454, 303] width 855 height 27
type input "100"
click at [481, 276] on select "Please Choose One 1 2 3" at bounding box center [665, 272] width 422 height 19
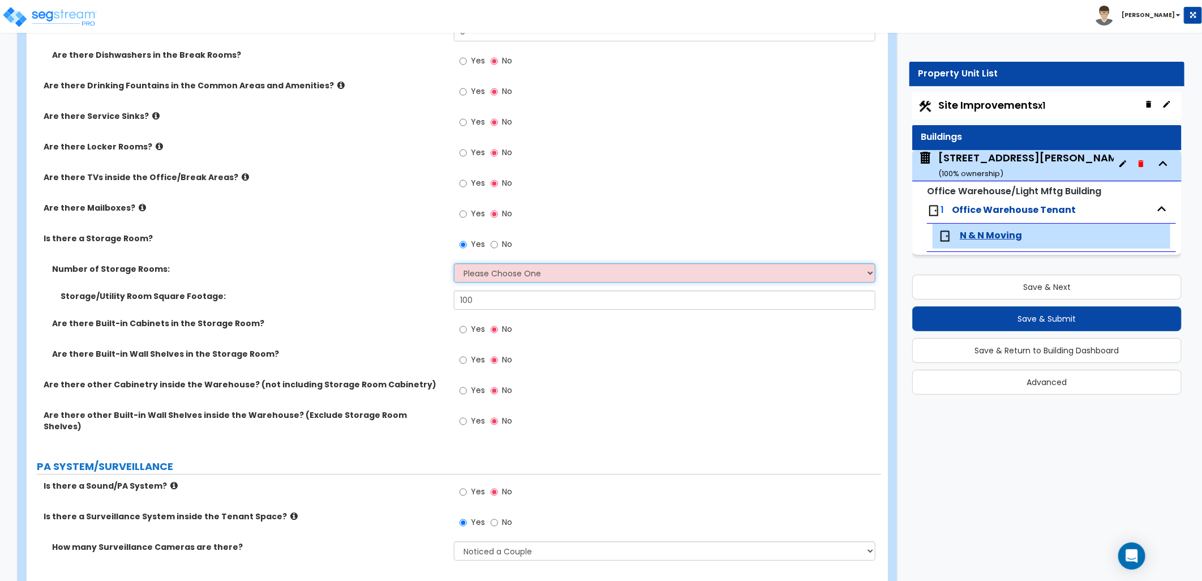
select select "1"
click at [454, 263] on select "Please Choose One 1 2 3" at bounding box center [665, 272] width 422 height 19
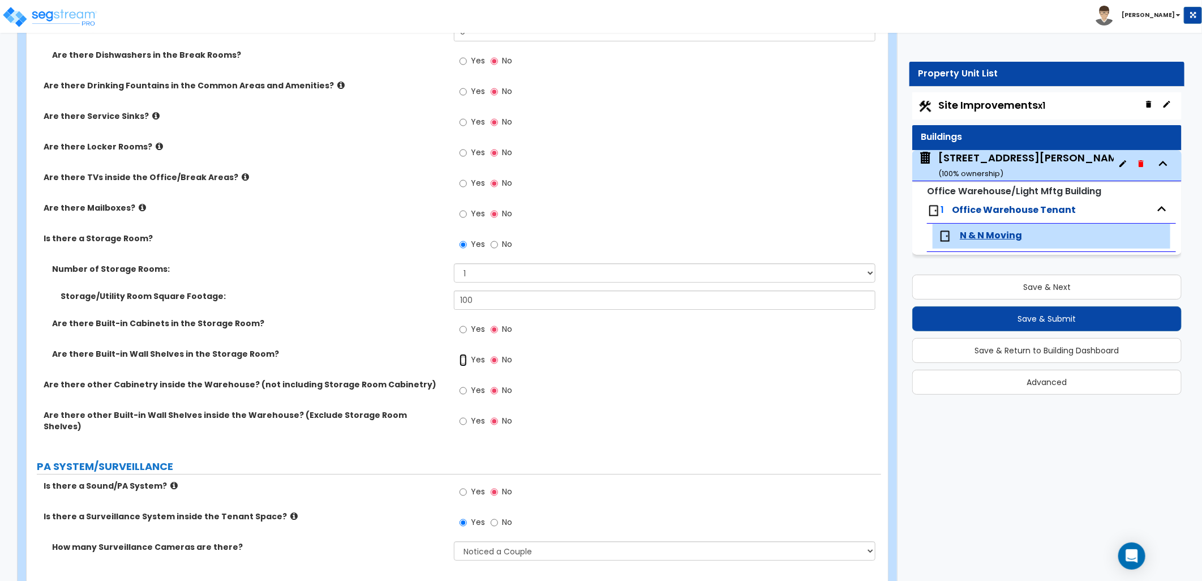
click at [465, 357] on input "Yes" at bounding box center [463, 360] width 7 height 12
radio input "true"
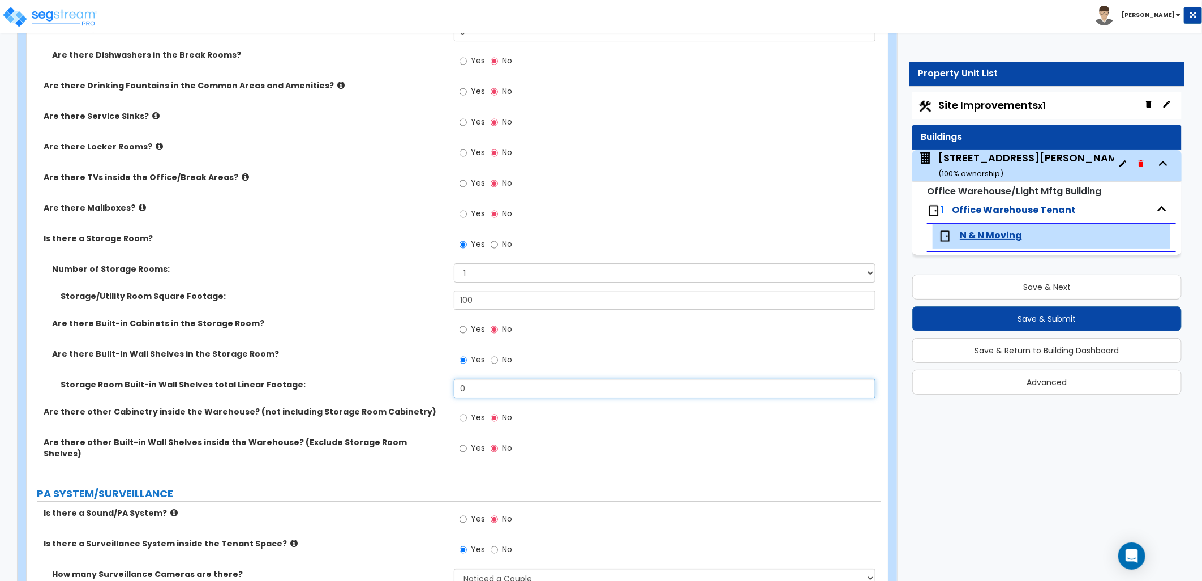
drag, startPoint x: 465, startPoint y: 389, endPoint x: 411, endPoint y: 372, distance: 56.6
click at [450, 390] on div "Storage Room Built-in Wall Shelves total Linear Footage: 0" at bounding box center [454, 392] width 855 height 27
type input "10"
click at [561, 451] on div "Yes No" at bounding box center [667, 451] width 427 height 31
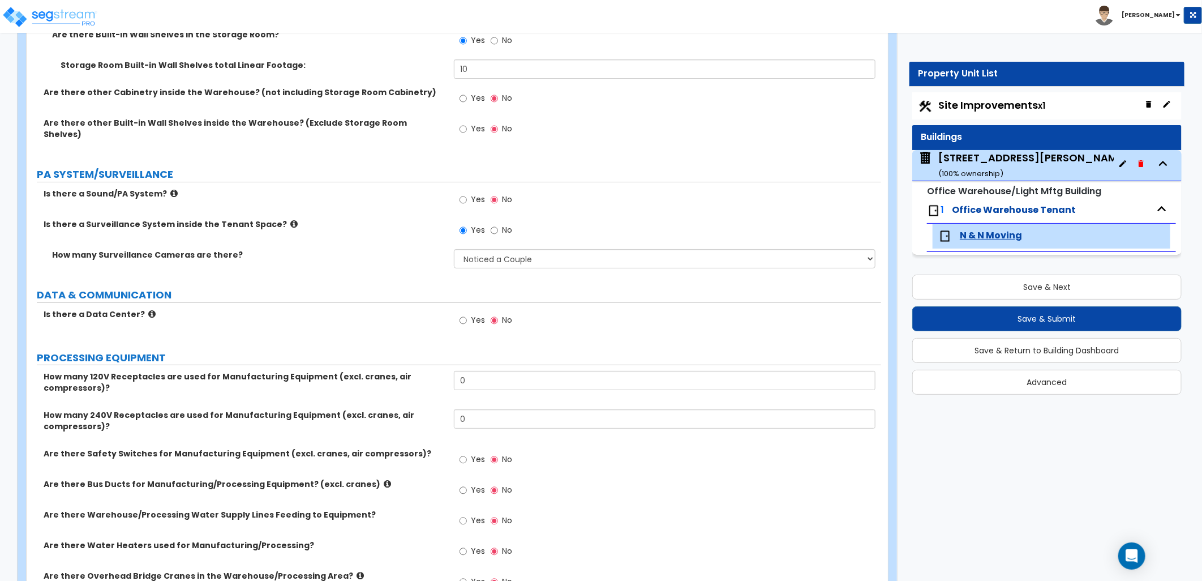
scroll to position [2703, 0]
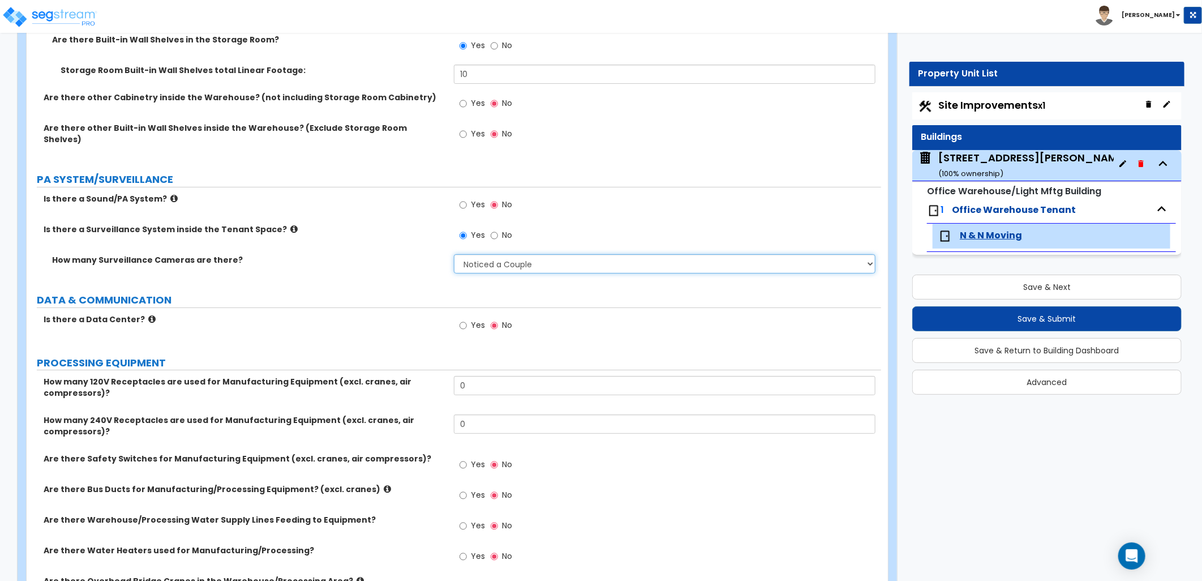
click at [484, 254] on select "Please Choose an Approximation Barely Noticed Any Noticed a Couple Frequently S…" at bounding box center [665, 263] width 422 height 19
click at [454, 254] on select "Please Choose an Approximation Barely Noticed Any Noticed a Couple Frequently S…" at bounding box center [665, 263] width 422 height 19
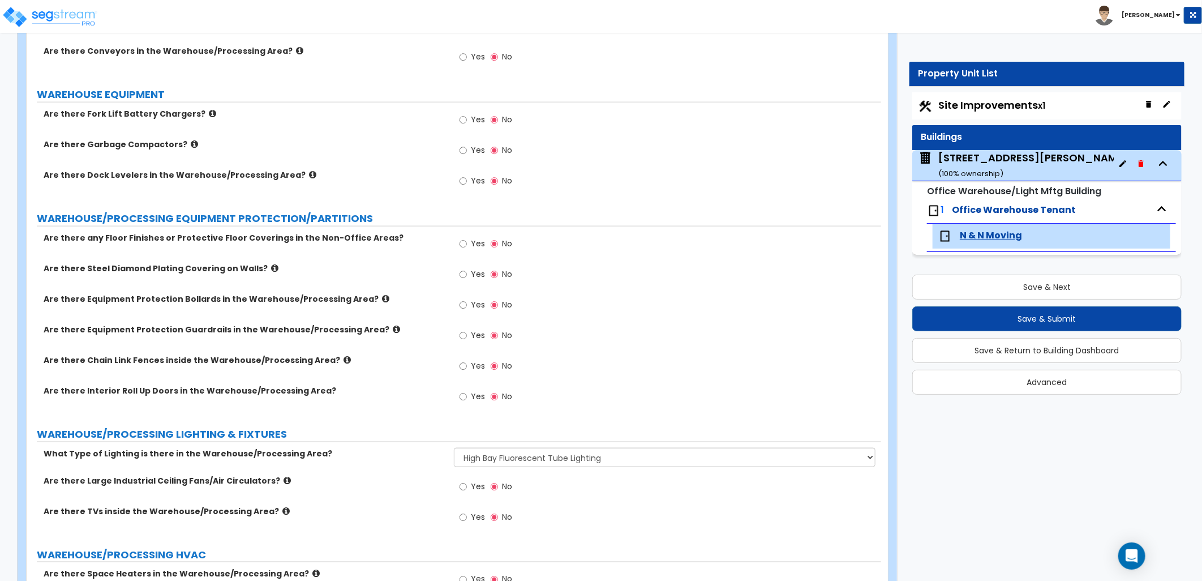
scroll to position [3458, 0]
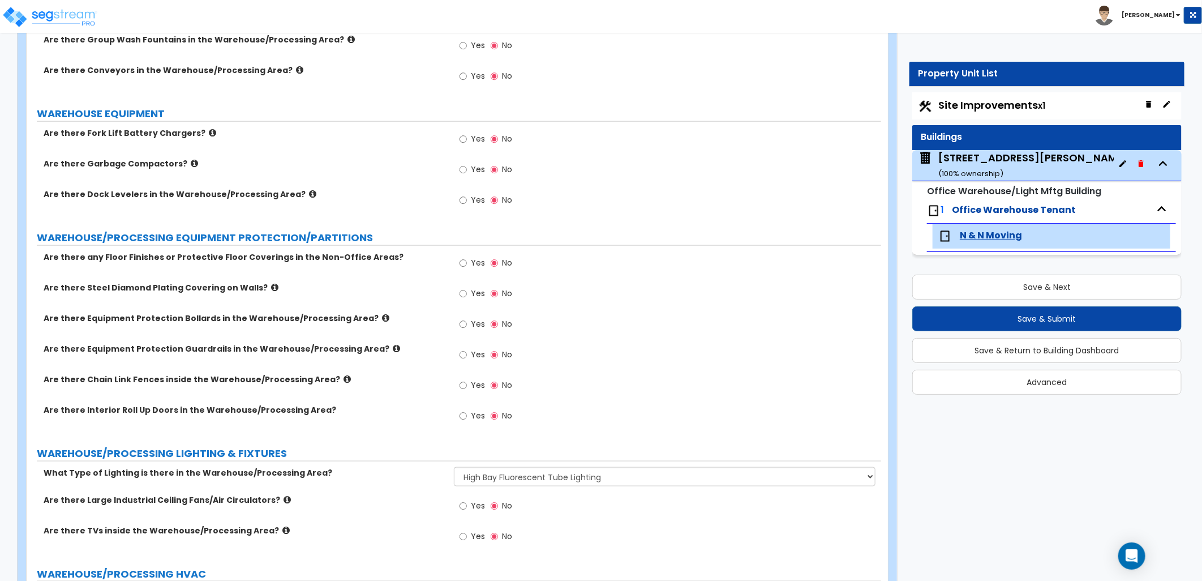
click at [287, 188] on label "Are there Dock Levelers in the Warehouse/Processing Area?" at bounding box center [245, 193] width 402 height 11
click at [309, 190] on icon at bounding box center [312, 194] width 7 height 8
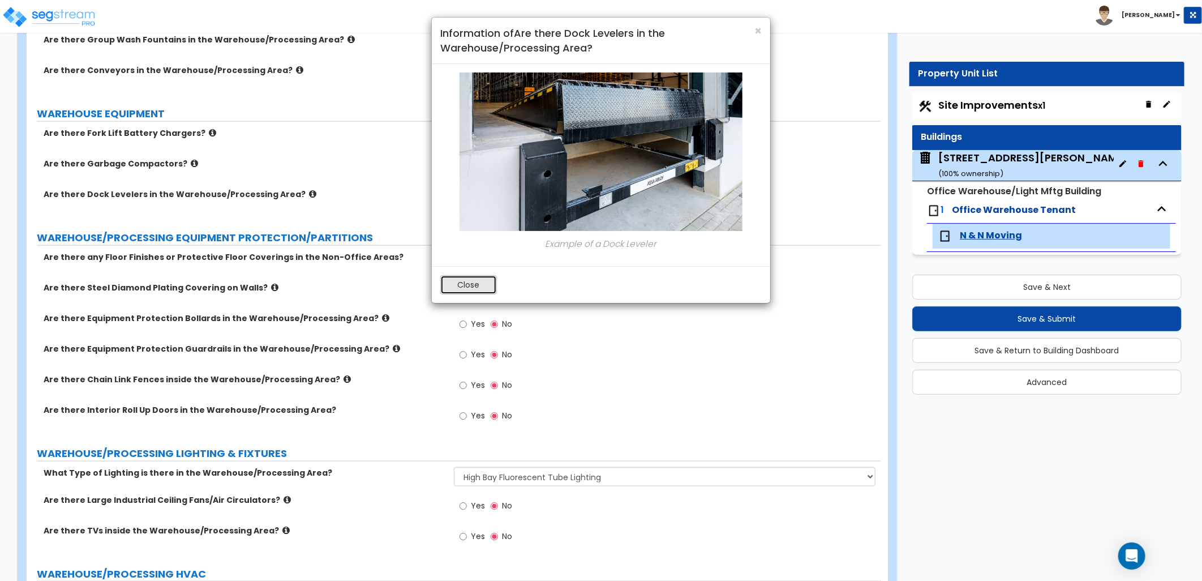
click at [471, 281] on button "Close" at bounding box center [468, 284] width 57 height 19
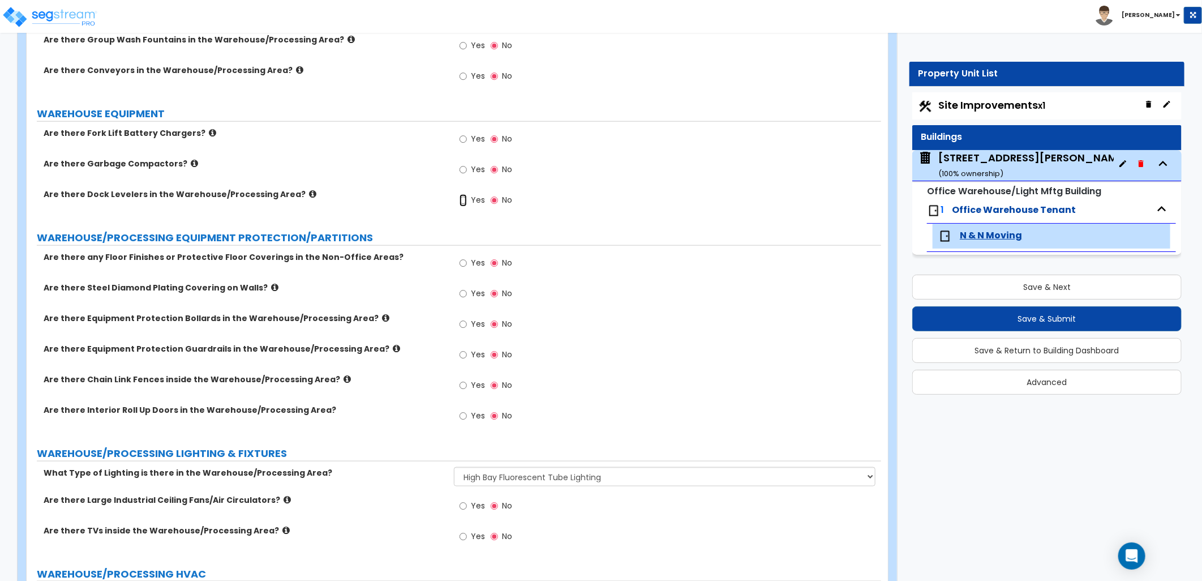
click at [460, 194] on input "Yes" at bounding box center [463, 200] width 7 height 12
radio input "true"
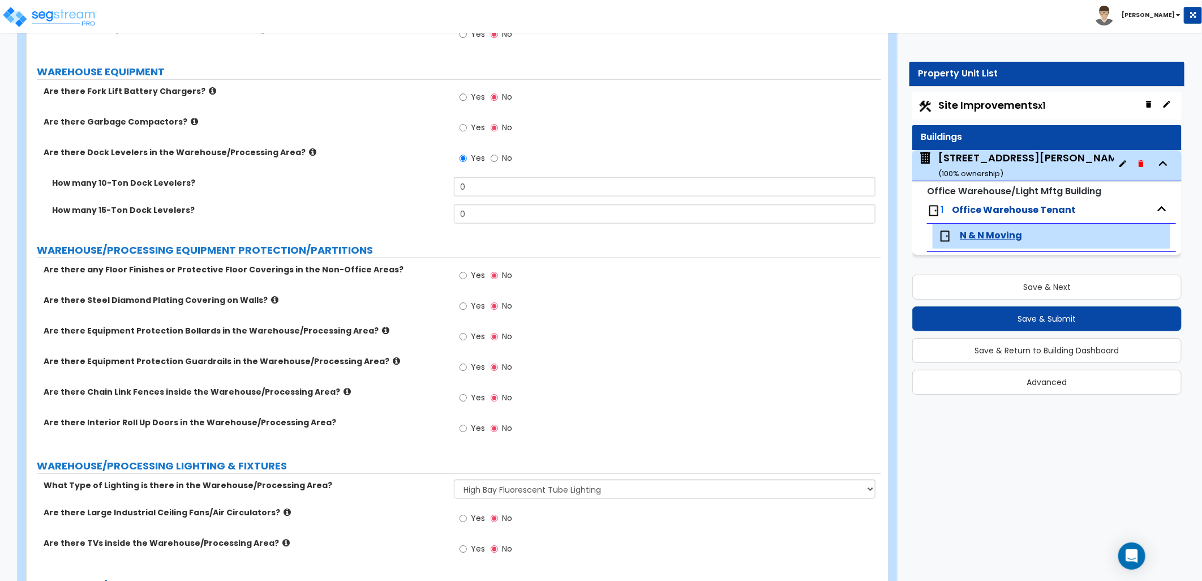
scroll to position [3521, 0]
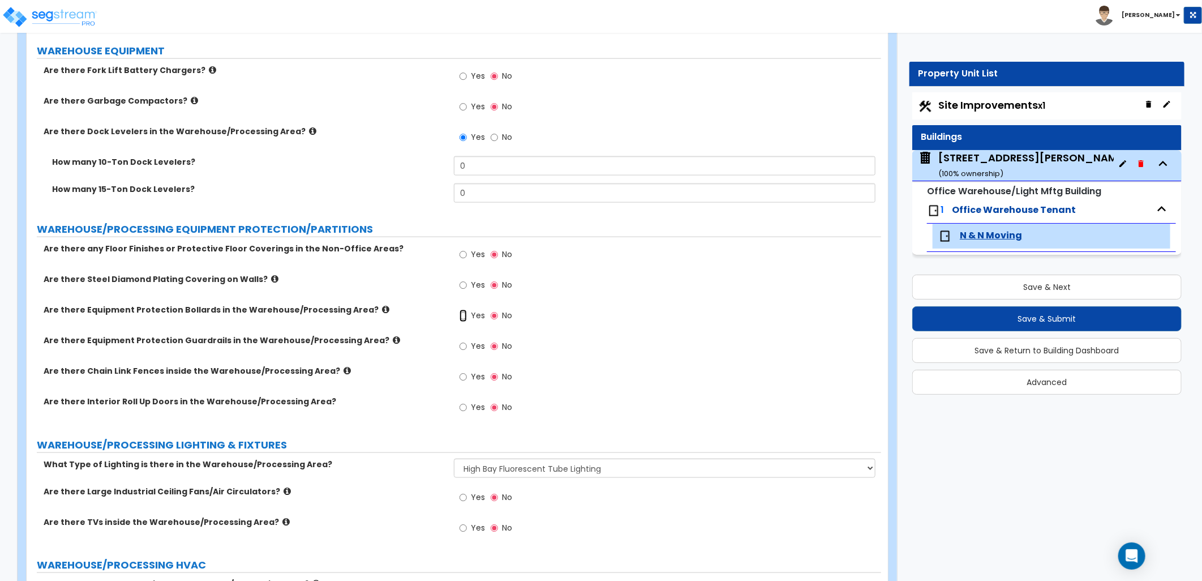
drag, startPoint x: 461, startPoint y: 306, endPoint x: 450, endPoint y: 306, distance: 11.3
click at [461, 310] on input "Yes" at bounding box center [463, 316] width 7 height 12
radio input "true"
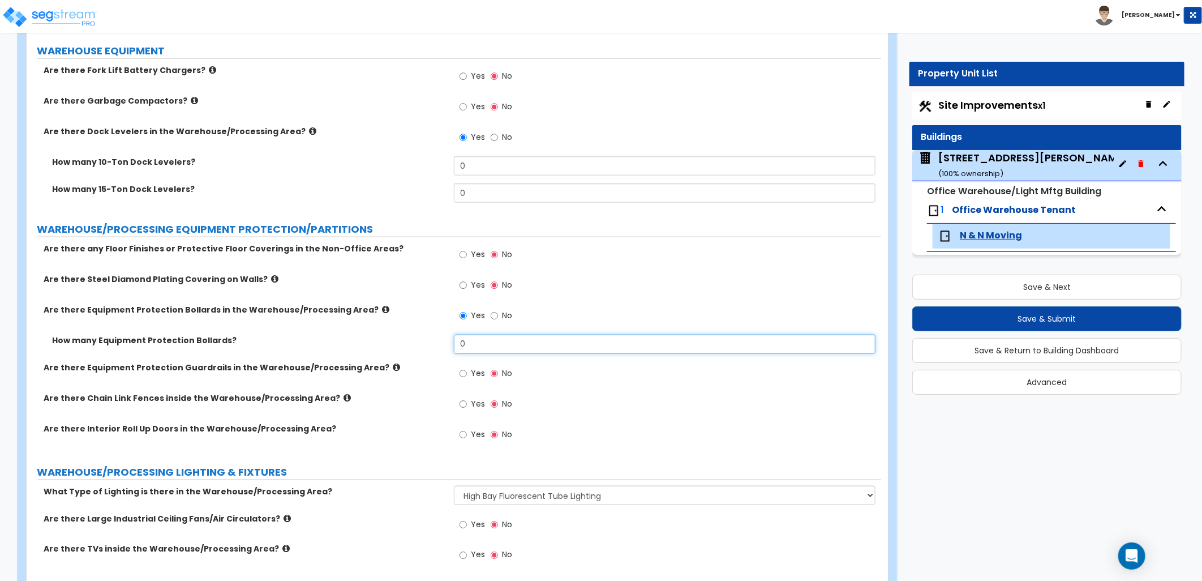
drag, startPoint x: 436, startPoint y: 335, endPoint x: 412, endPoint y: 336, distance: 24.4
click at [412, 336] on div "How many Equipment Protection Bollards? 0" at bounding box center [454, 347] width 855 height 27
type input "5"
click at [671, 392] on div "Yes No" at bounding box center [667, 407] width 427 height 31
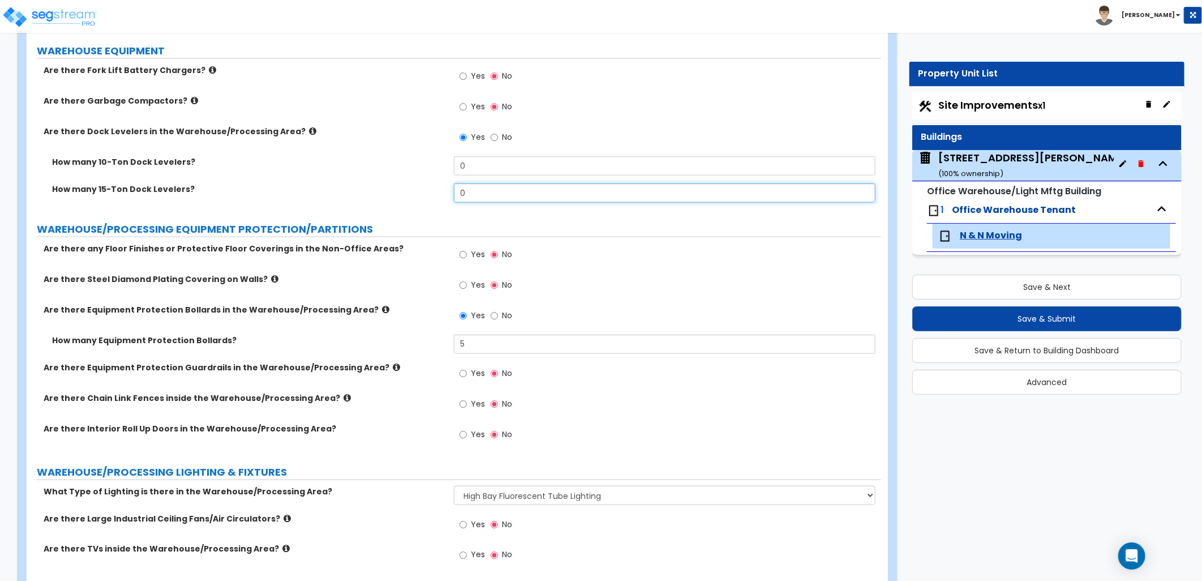
click at [425, 183] on div "How many 15-Ton Dock Levelers? 0" at bounding box center [454, 196] width 855 height 27
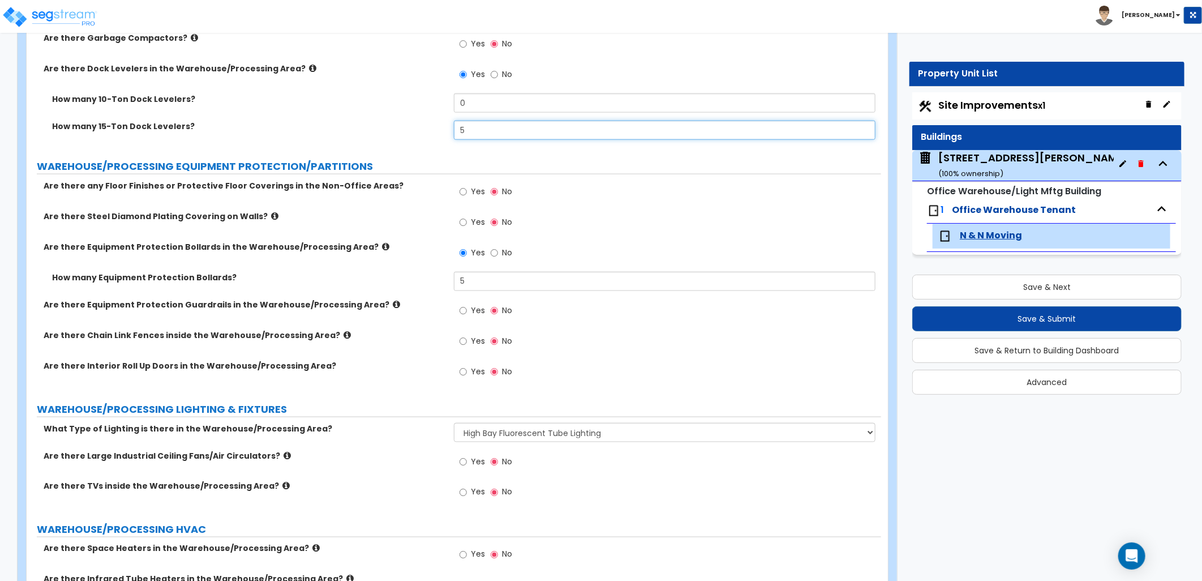
type input "5"
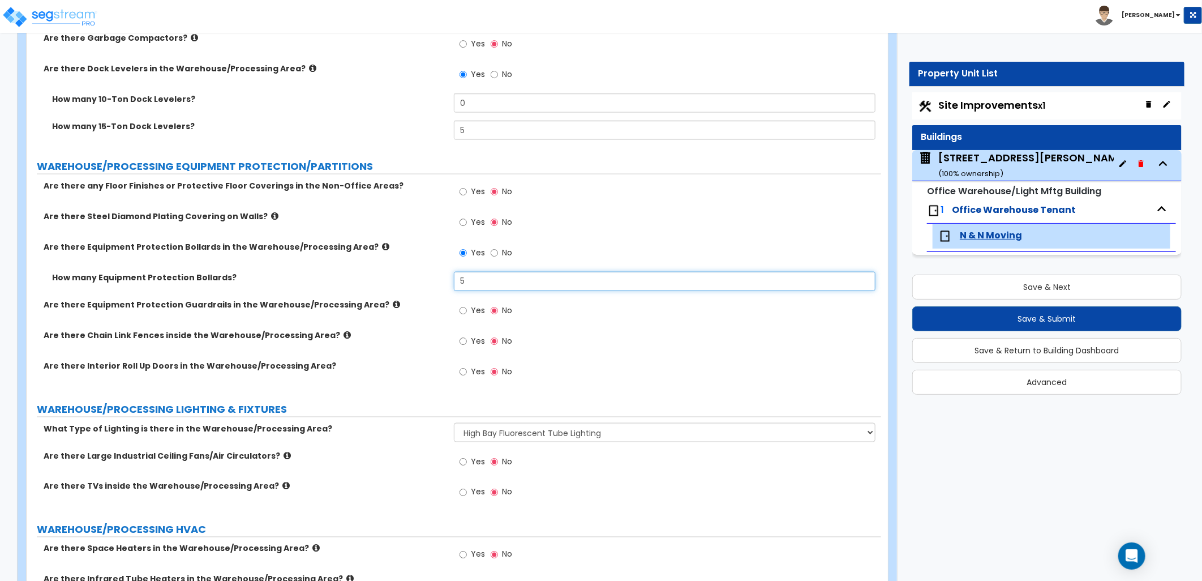
drag, startPoint x: 471, startPoint y: 268, endPoint x: 441, endPoint y: 264, distance: 29.7
click at [441, 272] on div "How many Equipment Protection Bollards? 5" at bounding box center [454, 285] width 855 height 27
click at [461, 272] on input "5" at bounding box center [665, 281] width 422 height 19
drag, startPoint x: 469, startPoint y: 270, endPoint x: 449, endPoint y: 276, distance: 20.6
click at [443, 273] on div "How many Equipment Protection Bollards? 5" at bounding box center [454, 285] width 855 height 27
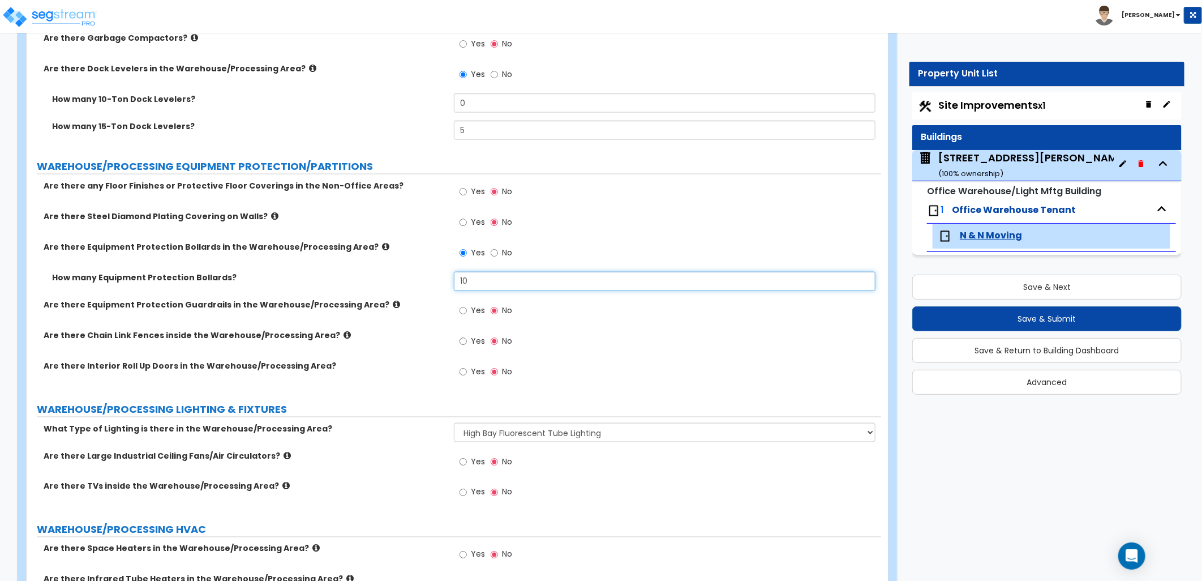
type input "10"
click at [734, 371] on div "Yes No" at bounding box center [667, 375] width 427 height 31
drag, startPoint x: 451, startPoint y: 273, endPoint x: 444, endPoint y: 269, distance: 7.6
click at [444, 272] on div "How many Equipment Protection Bollards? 10" at bounding box center [454, 285] width 855 height 27
click at [494, 247] on input "No" at bounding box center [494, 253] width 7 height 12
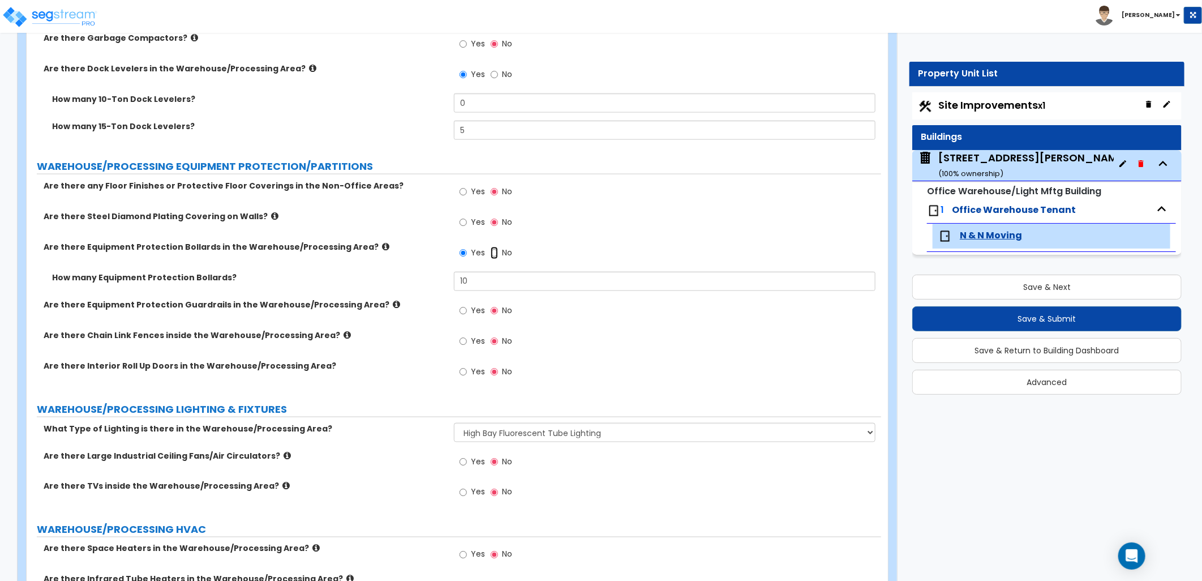
radio input "false"
radio input "true"
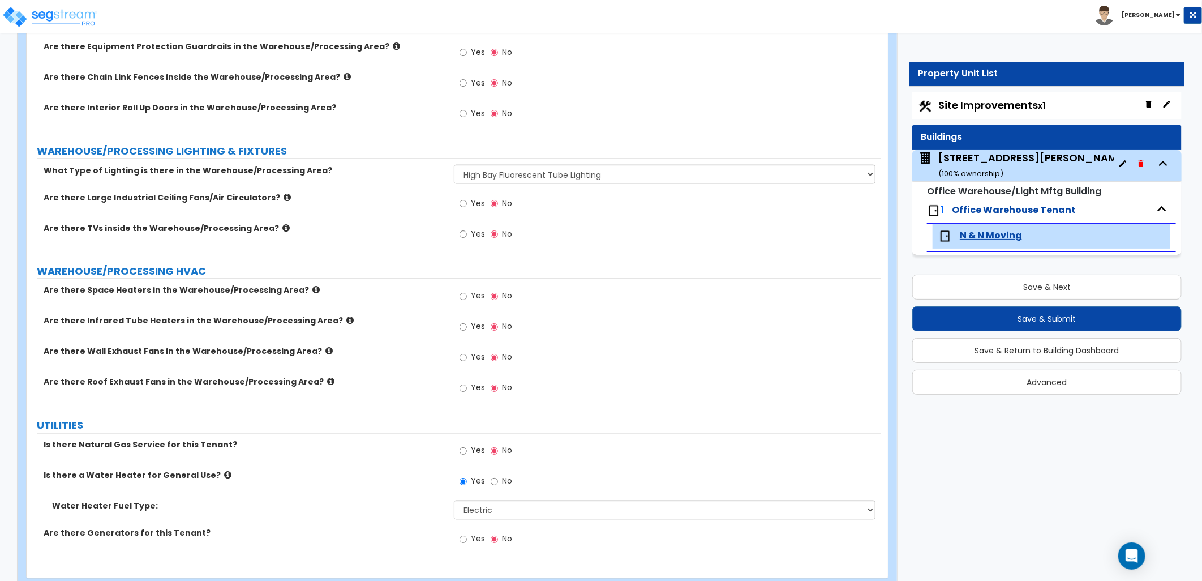
scroll to position [3835, 0]
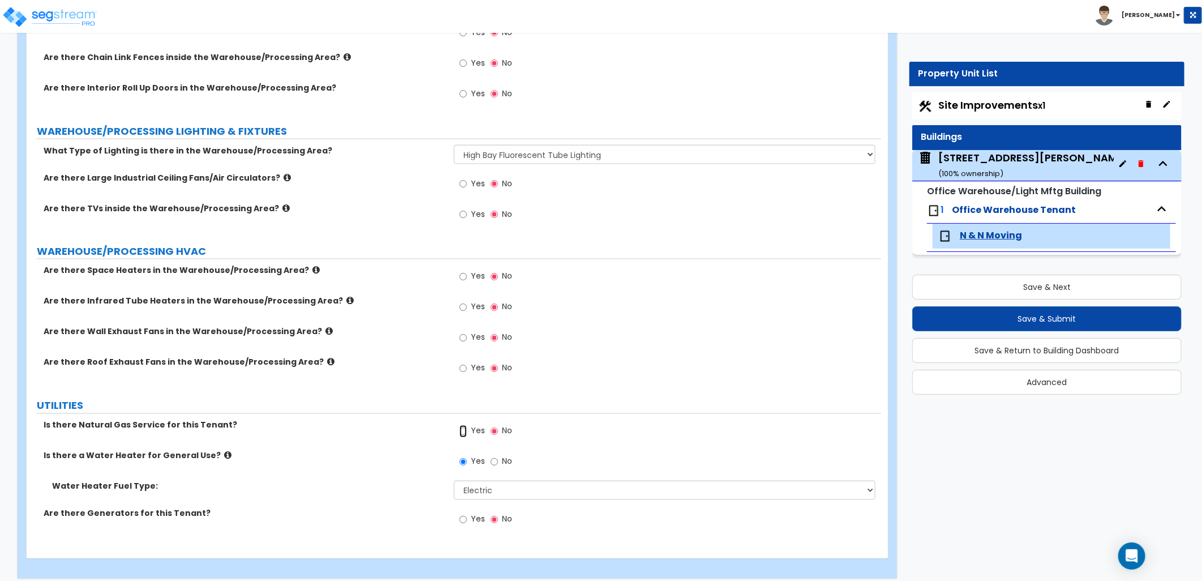
click at [463, 425] on input "Yes" at bounding box center [463, 431] width 7 height 12
radio input "true"
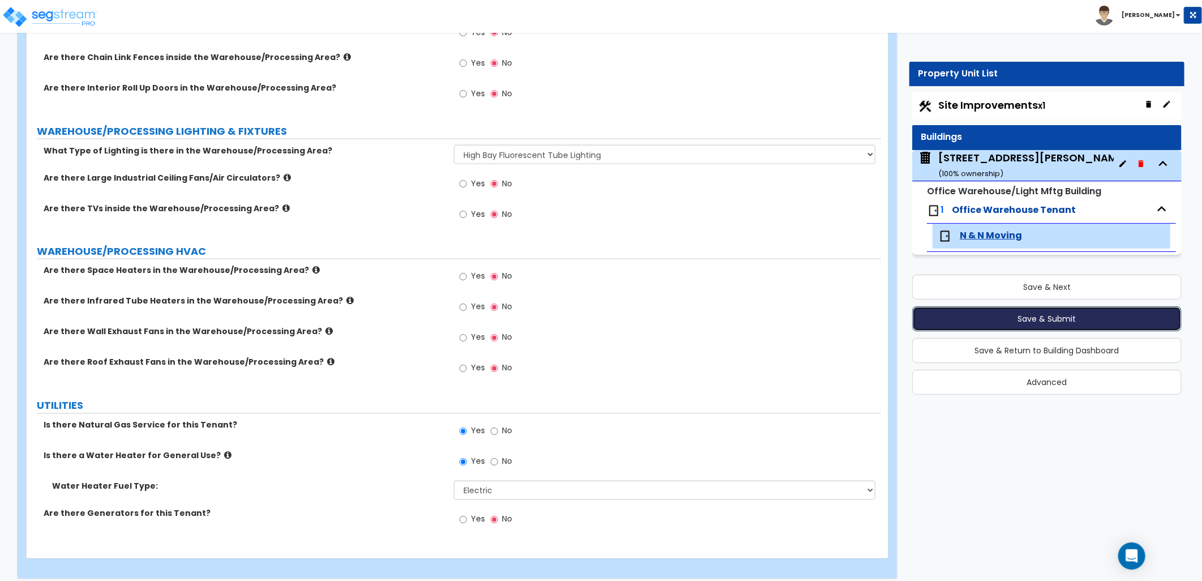
click at [1045, 320] on button "Save & Submit" at bounding box center [1046, 318] width 269 height 25
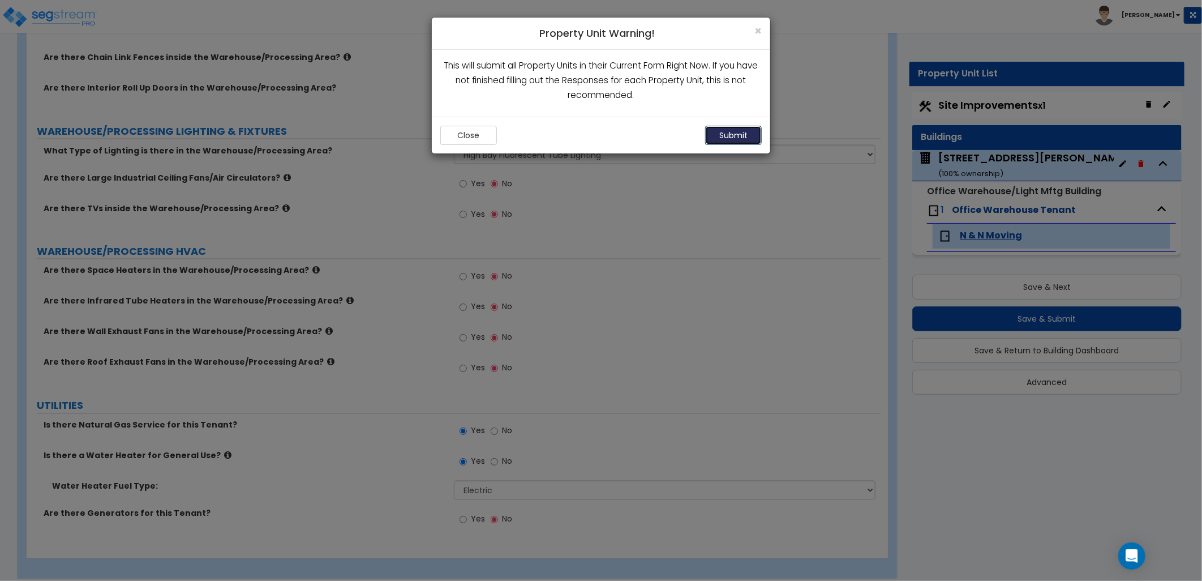
click at [734, 137] on button "Submit" at bounding box center [733, 135] width 57 height 19
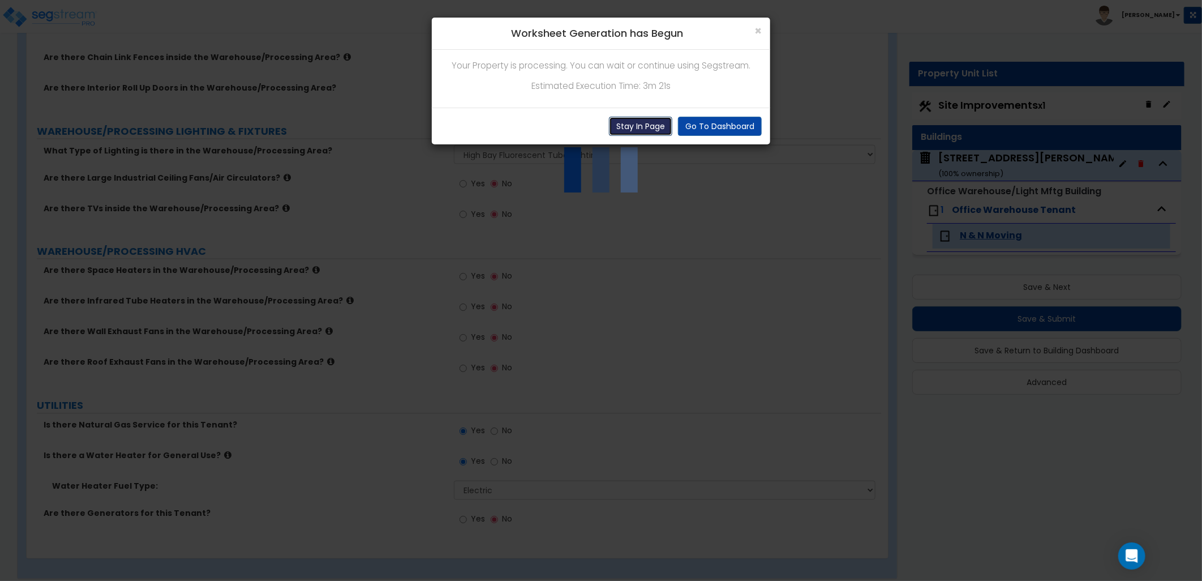
click at [641, 125] on button "Stay In Page" at bounding box center [640, 126] width 63 height 19
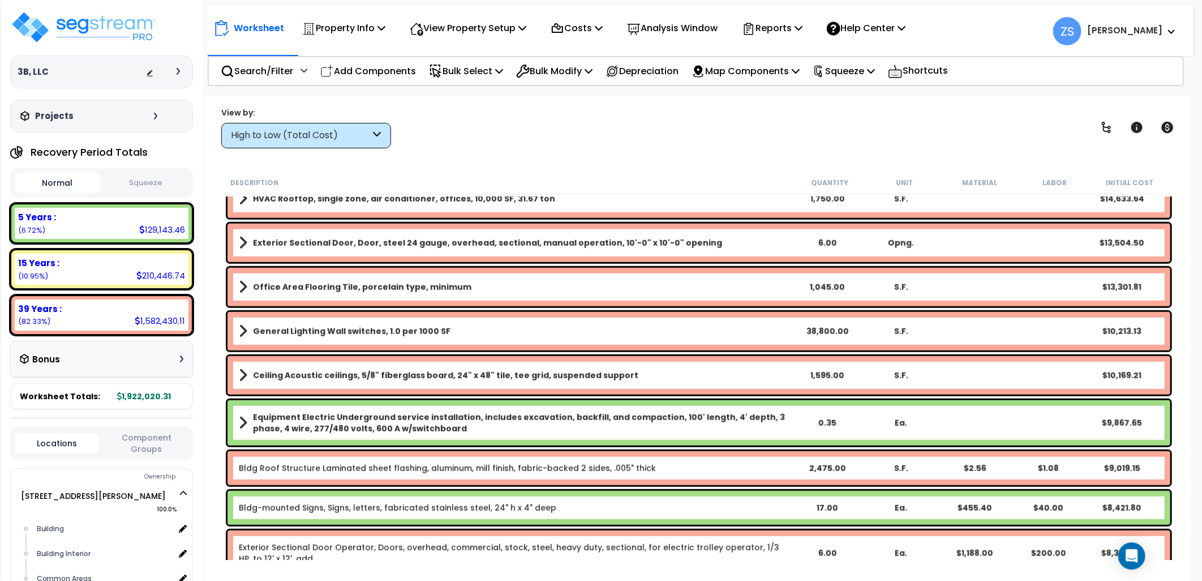
scroll to position [629, 0]
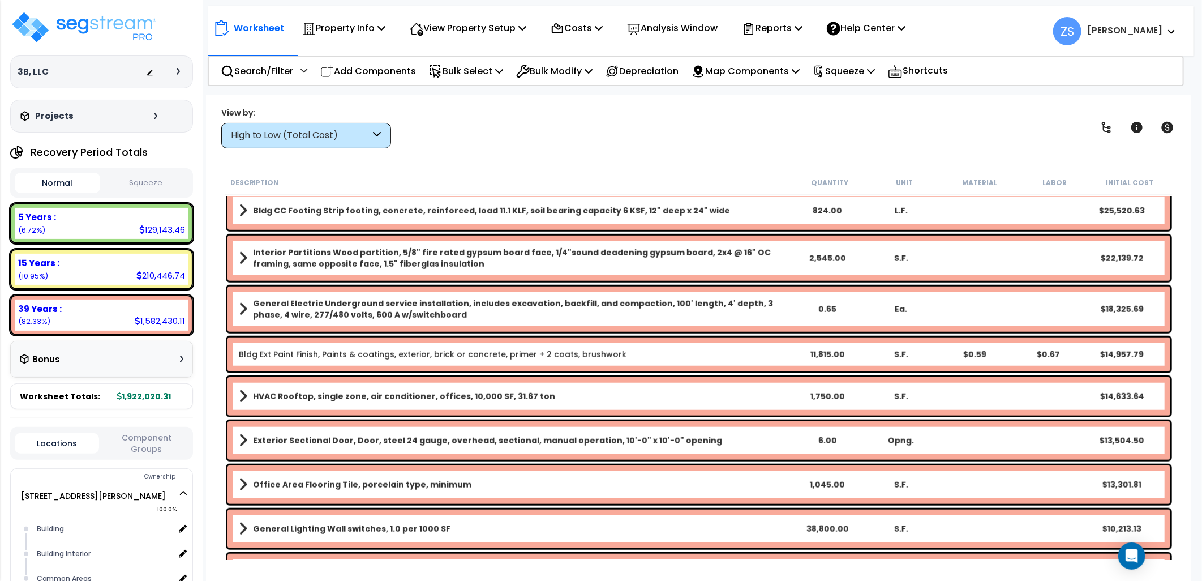
click at [285, 125] on div "High to Low (Total Cost)" at bounding box center [306, 135] width 170 height 25
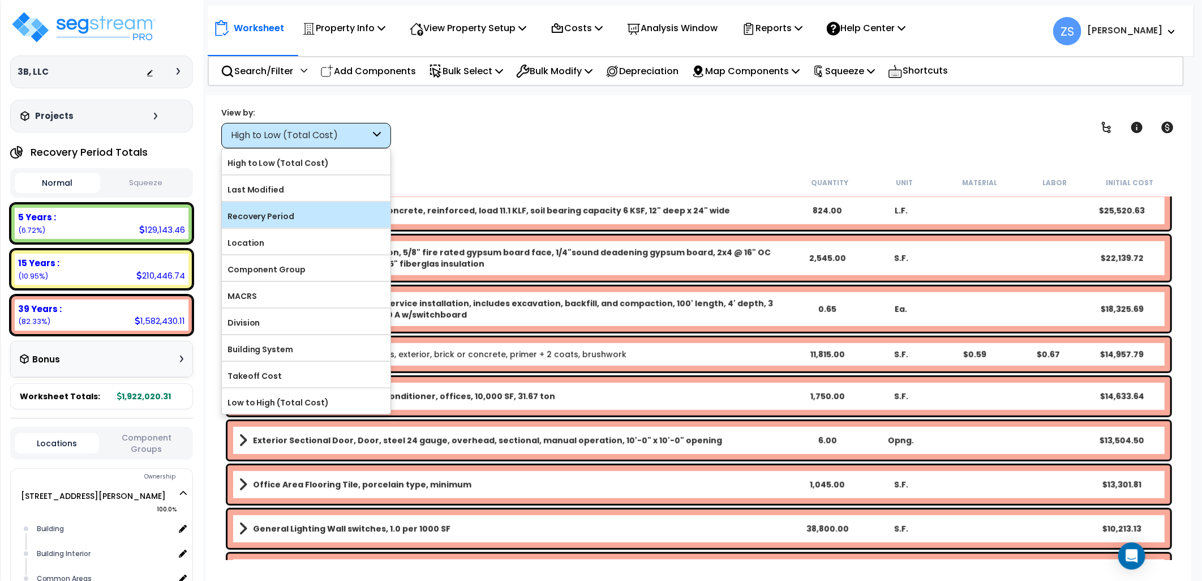
click at [295, 212] on label "Recovery Period" at bounding box center [306, 216] width 169 height 17
click at [0, 0] on input "Recovery Period" at bounding box center [0, 0] width 0 height 0
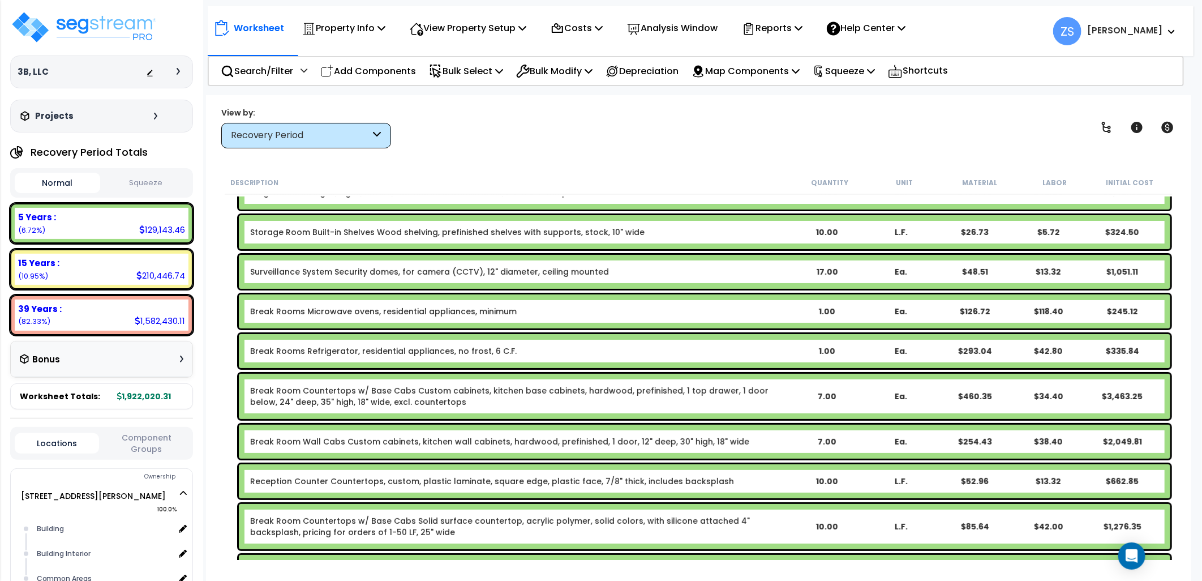
scroll to position [0, 0]
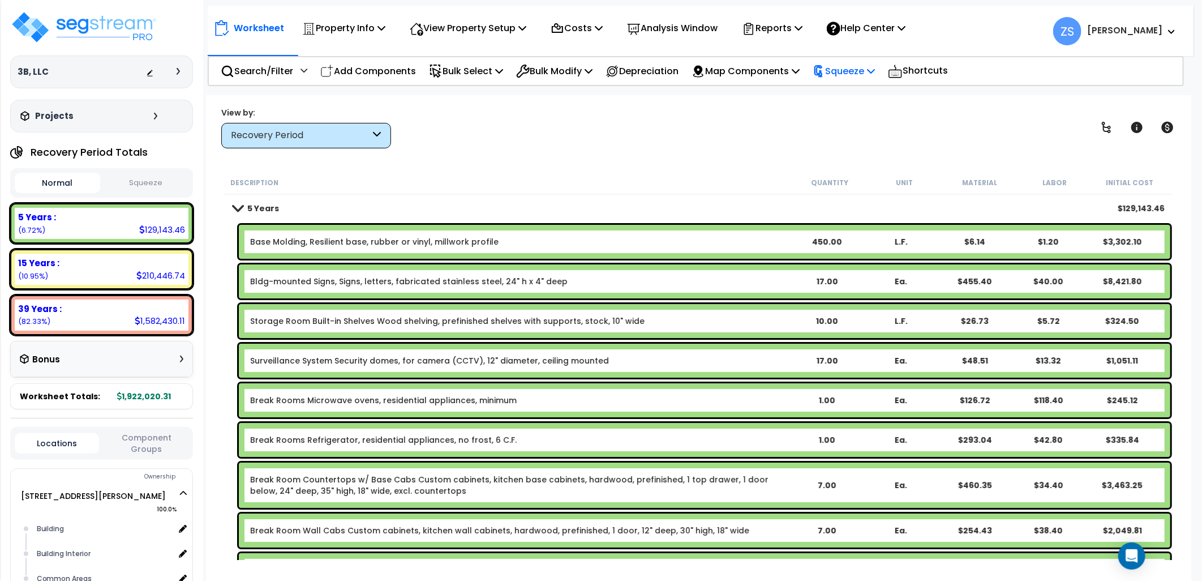
click at [862, 75] on p "Squeeze" at bounding box center [844, 70] width 62 height 15
click at [864, 89] on link "Squeeze" at bounding box center [863, 96] width 112 height 23
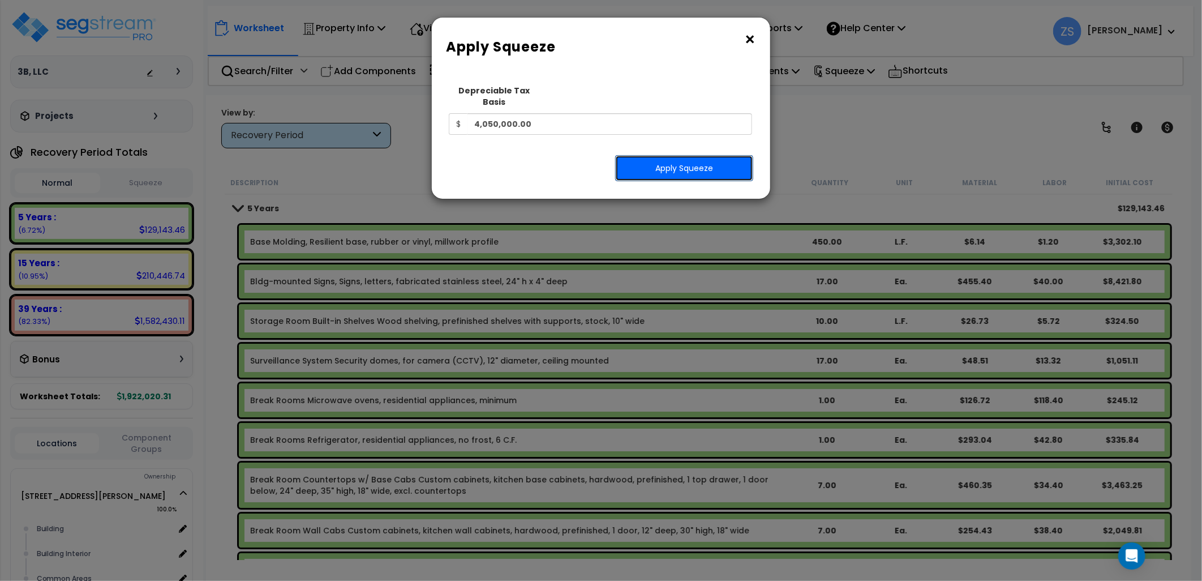
click at [689, 155] on button "Apply Squeeze" at bounding box center [684, 168] width 138 height 26
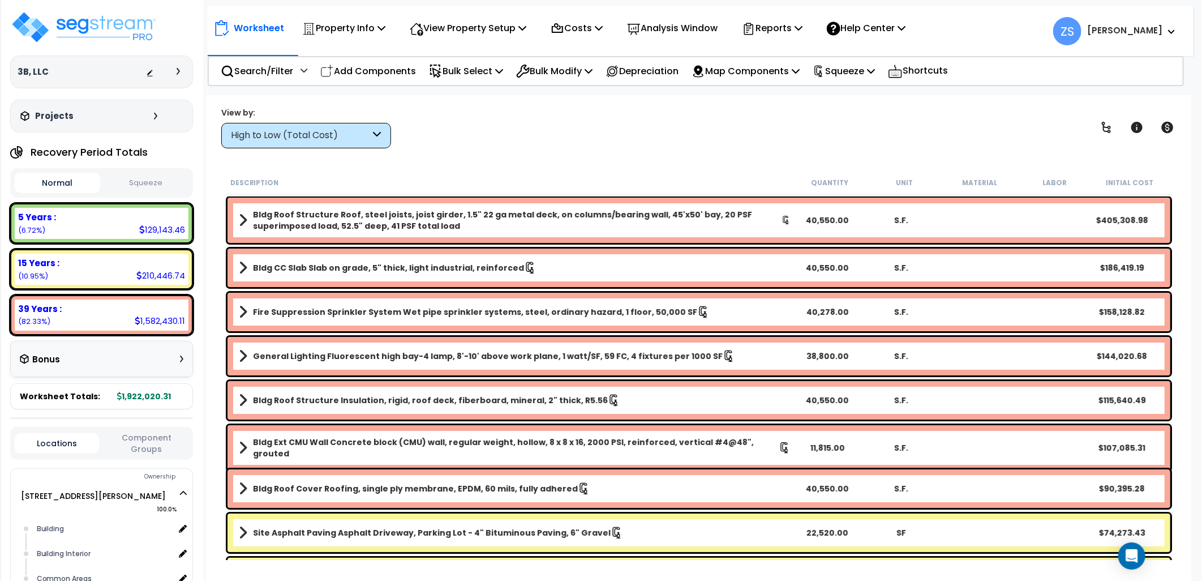
click at [156, 189] on button "Squeeze" at bounding box center [145, 183] width 85 height 20
click at [68, 179] on button "Normal" at bounding box center [57, 183] width 85 height 20
click at [144, 179] on button "Squeeze" at bounding box center [145, 183] width 85 height 20
click at [68, 176] on button "Normal" at bounding box center [57, 183] width 85 height 20
click at [875, 68] on icon at bounding box center [871, 70] width 8 height 9
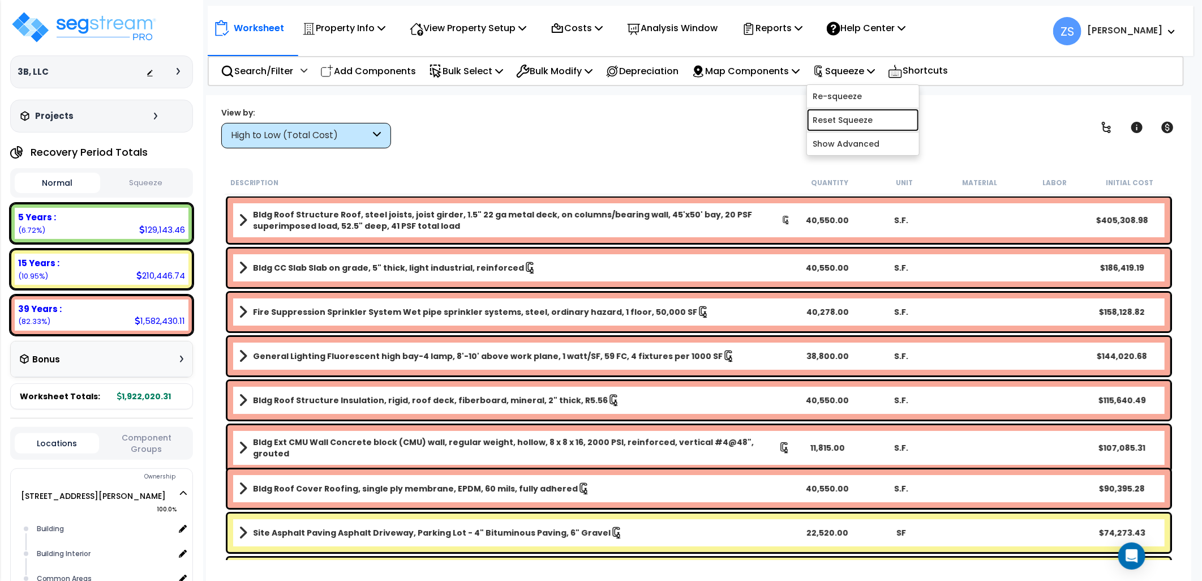
click at [885, 121] on link "Reset Squeeze" at bounding box center [863, 120] width 112 height 23
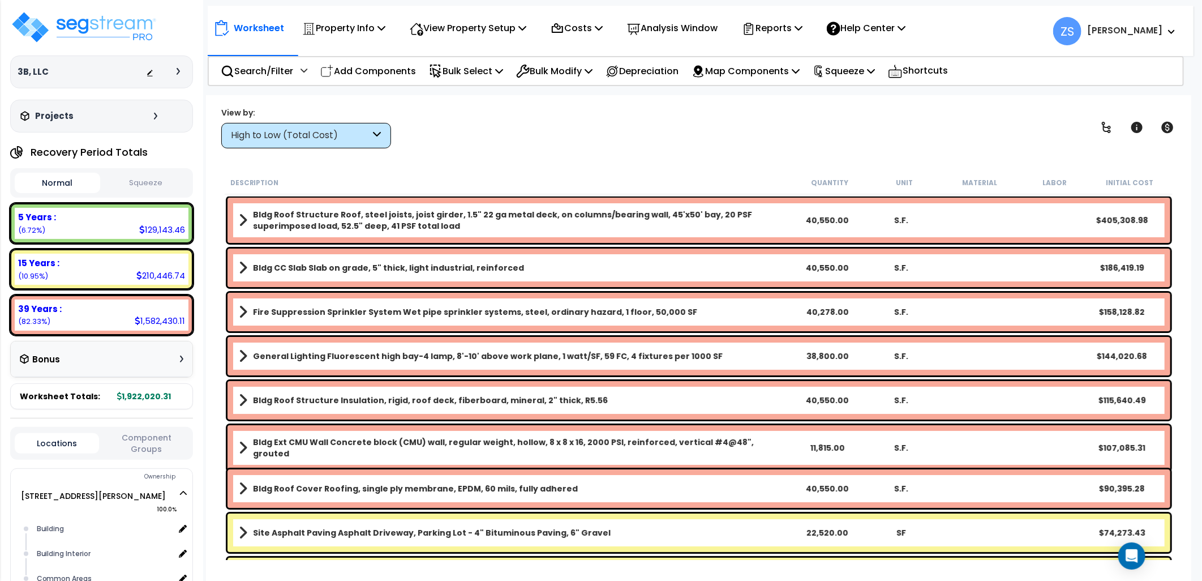
drag, startPoint x: 279, startPoint y: 131, endPoint x: 287, endPoint y: 169, distance: 38.7
click at [279, 134] on div "High to Low (Total Cost)" at bounding box center [301, 135] width 140 height 13
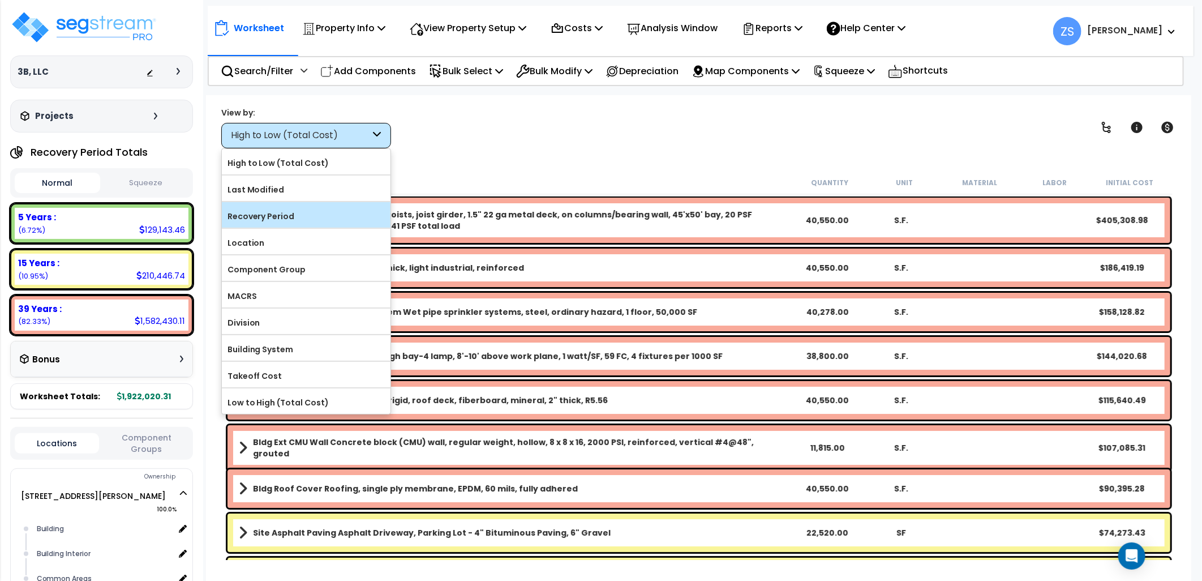
click at [289, 217] on label "Recovery Period" at bounding box center [306, 216] width 169 height 17
click at [0, 0] on input "Recovery Period" at bounding box center [0, 0] width 0 height 0
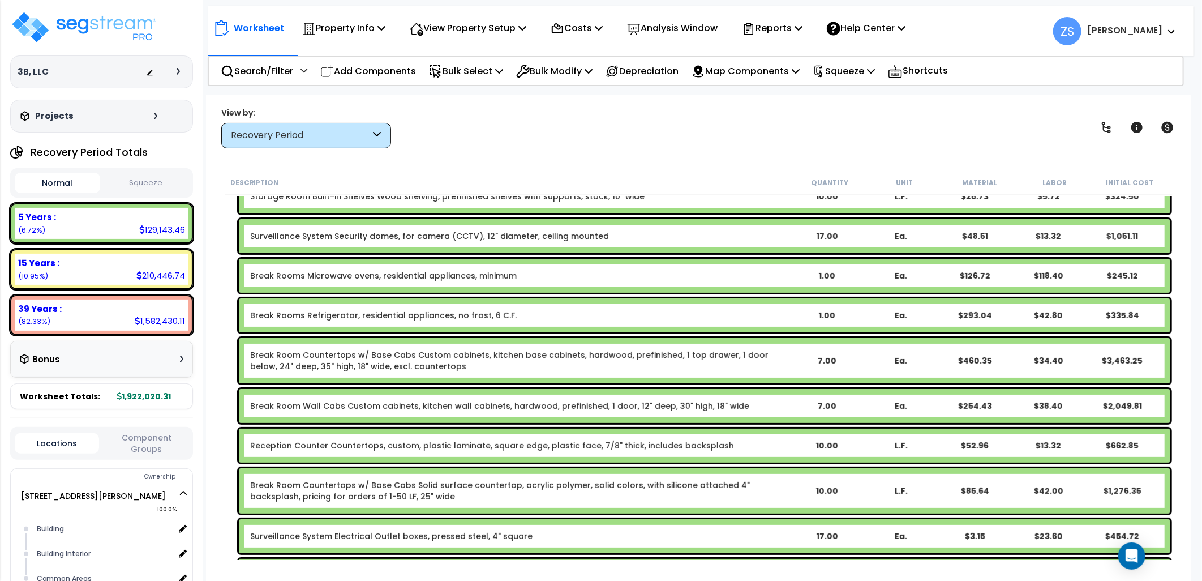
scroll to position [126, 0]
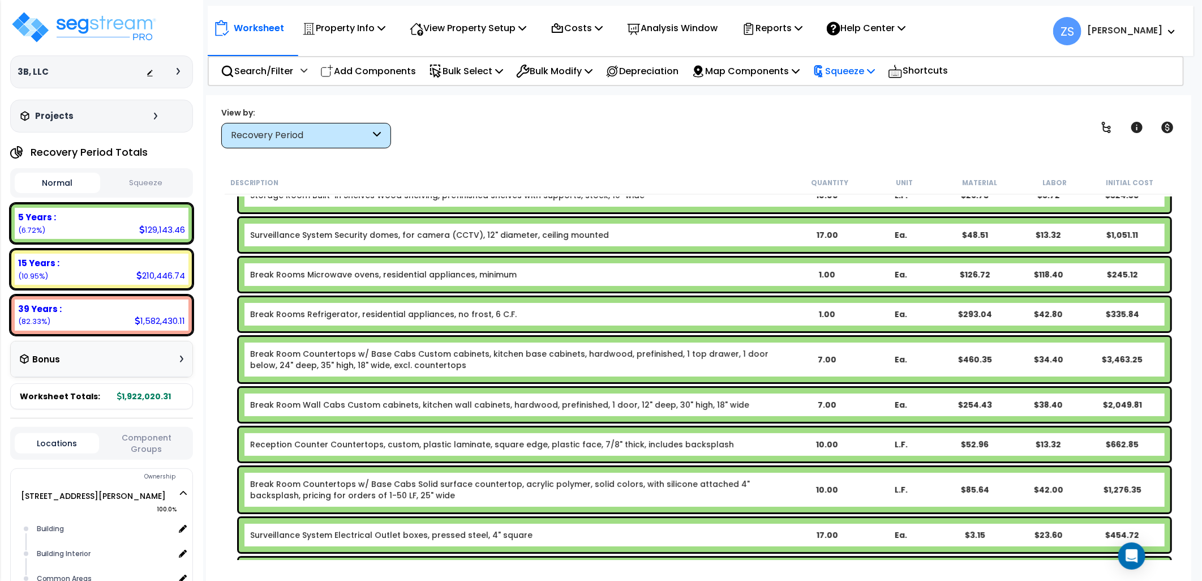
click at [875, 65] on p "Squeeze" at bounding box center [844, 70] width 62 height 15
drag, startPoint x: 879, startPoint y: 65, endPoint x: 855, endPoint y: 95, distance: 38.3
click at [866, 98] on link "Squeeze" at bounding box center [863, 96] width 112 height 23
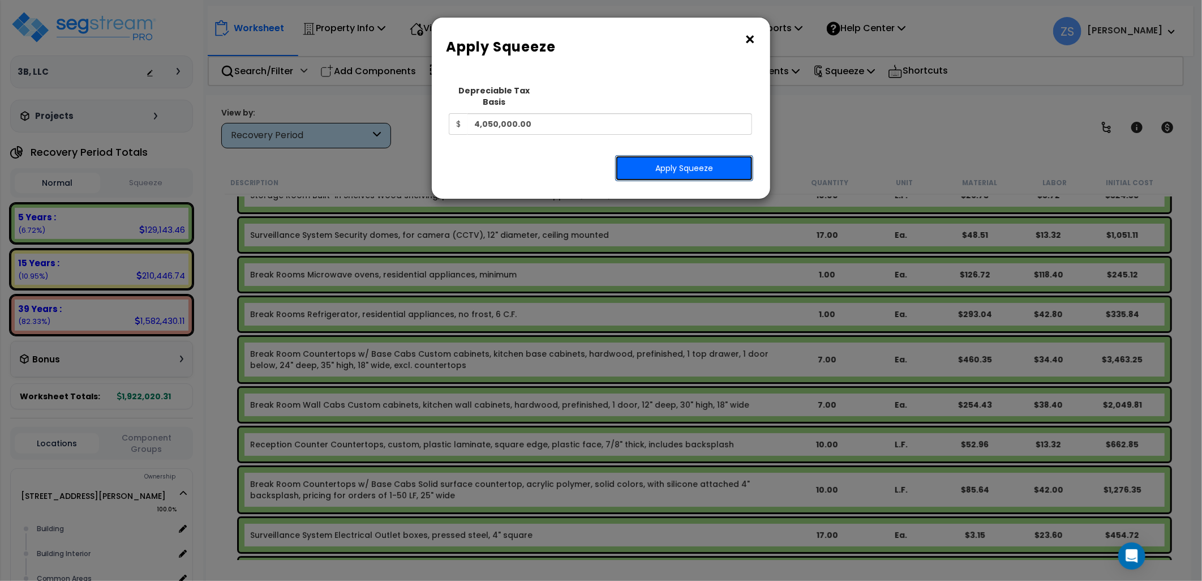
click at [676, 159] on button "Apply Squeeze" at bounding box center [684, 168] width 138 height 26
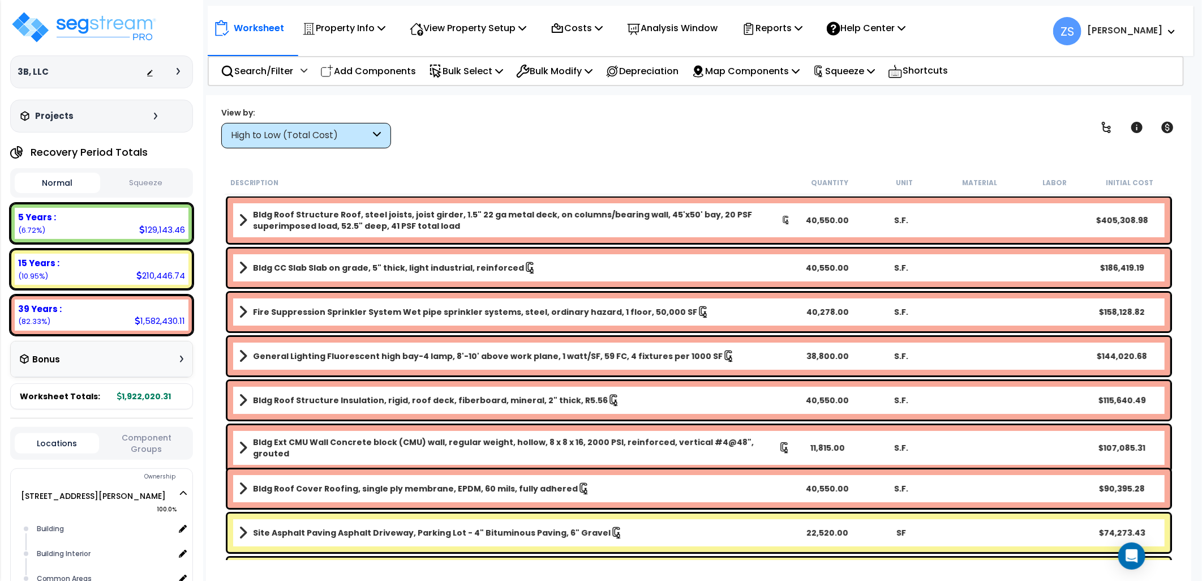
click at [146, 184] on button "Squeeze" at bounding box center [145, 183] width 85 height 20
drag, startPoint x: 873, startPoint y: 69, endPoint x: 874, endPoint y: 76, distance: 6.8
click at [873, 69] on p "Squeeze" at bounding box center [844, 70] width 62 height 15
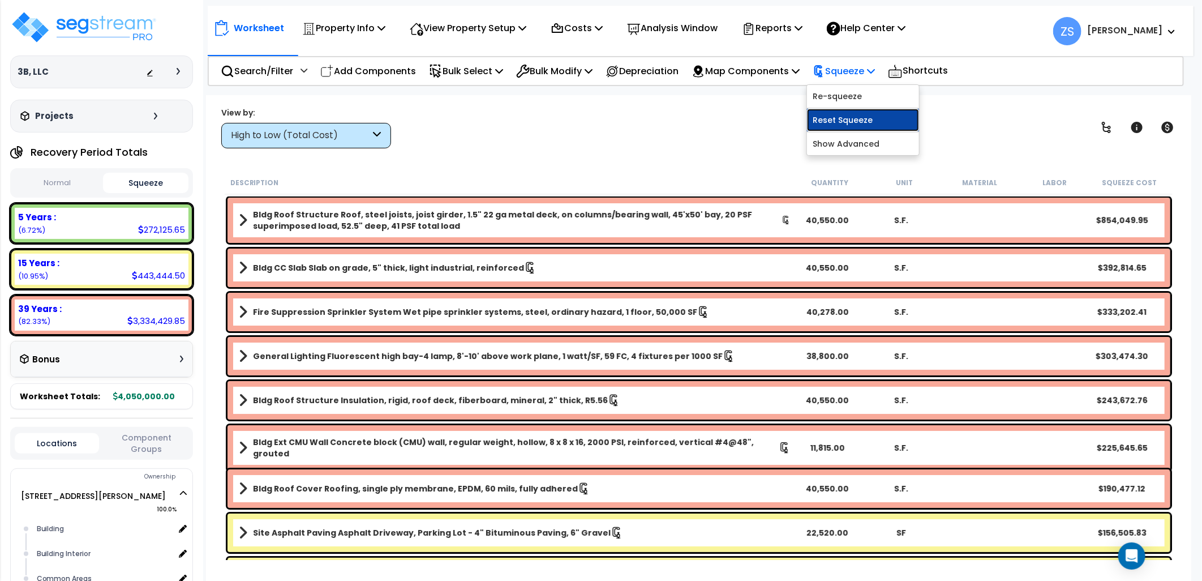
click at [874, 119] on link "Reset Squeeze" at bounding box center [863, 120] width 112 height 23
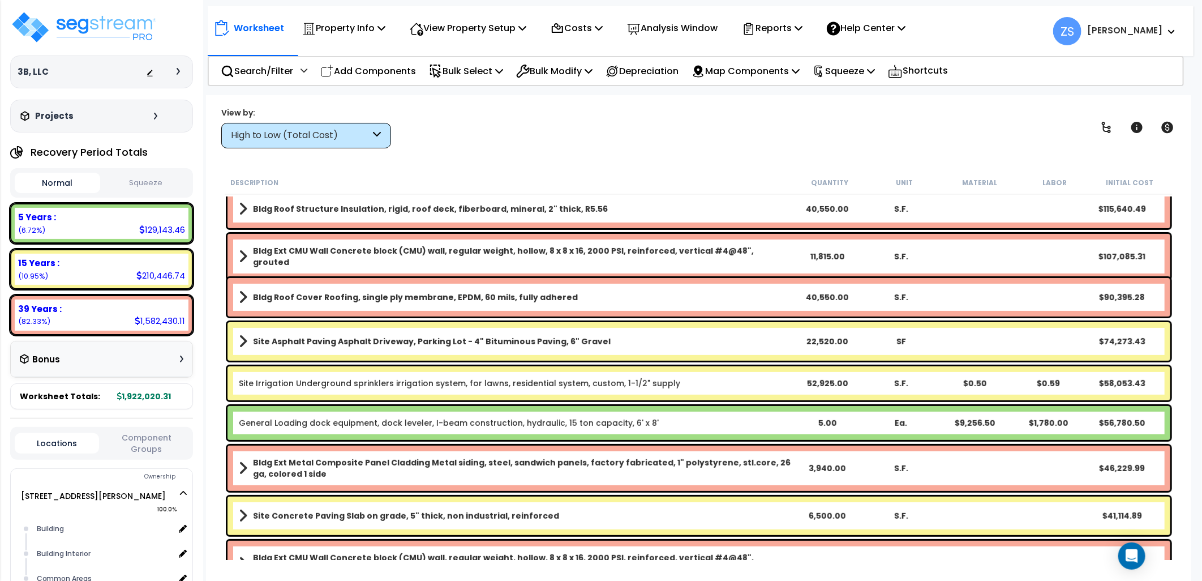
scroll to position [188, 0]
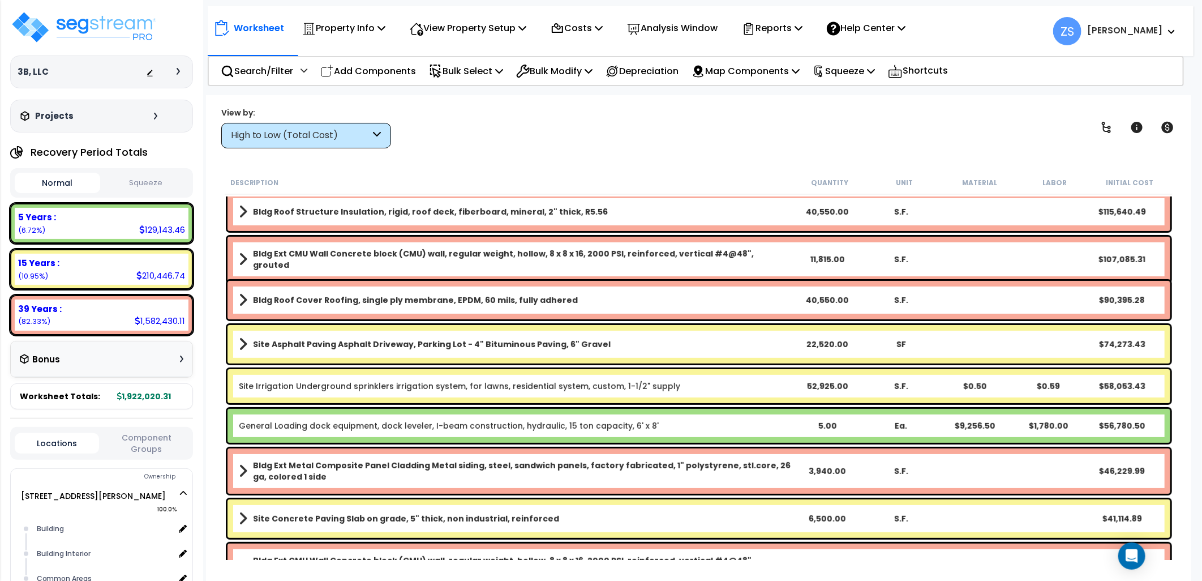
drag, startPoint x: 272, startPoint y: 127, endPoint x: 278, endPoint y: 137, distance: 12.2
click at [272, 128] on div "High to Low (Total Cost)" at bounding box center [306, 135] width 170 height 25
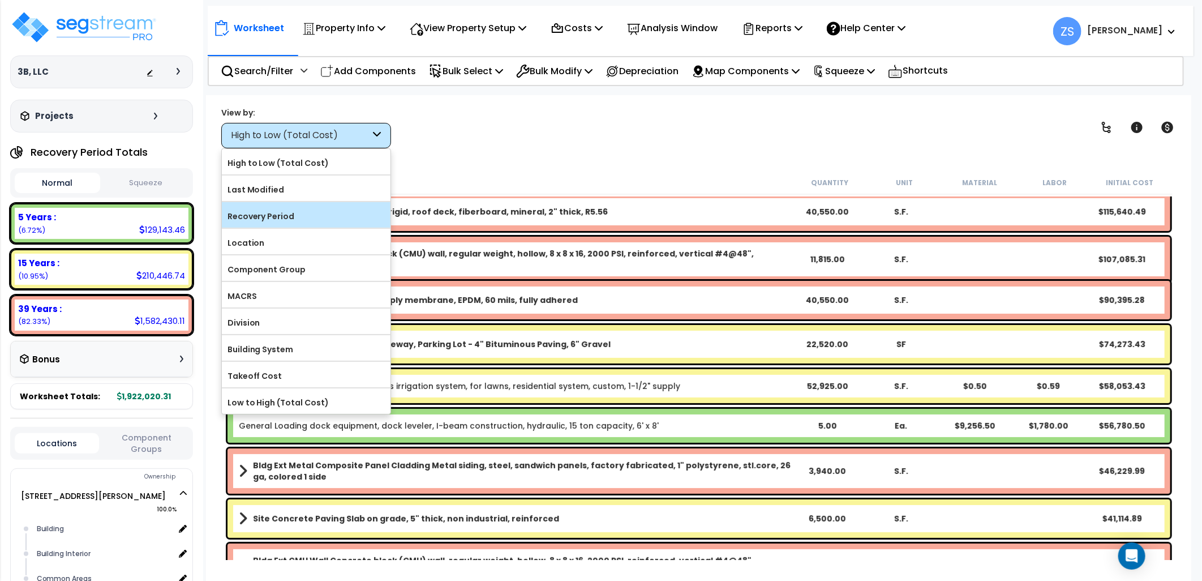
click at [297, 218] on label "Recovery Period" at bounding box center [306, 216] width 169 height 17
click at [0, 0] on input "Recovery Period" at bounding box center [0, 0] width 0 height 0
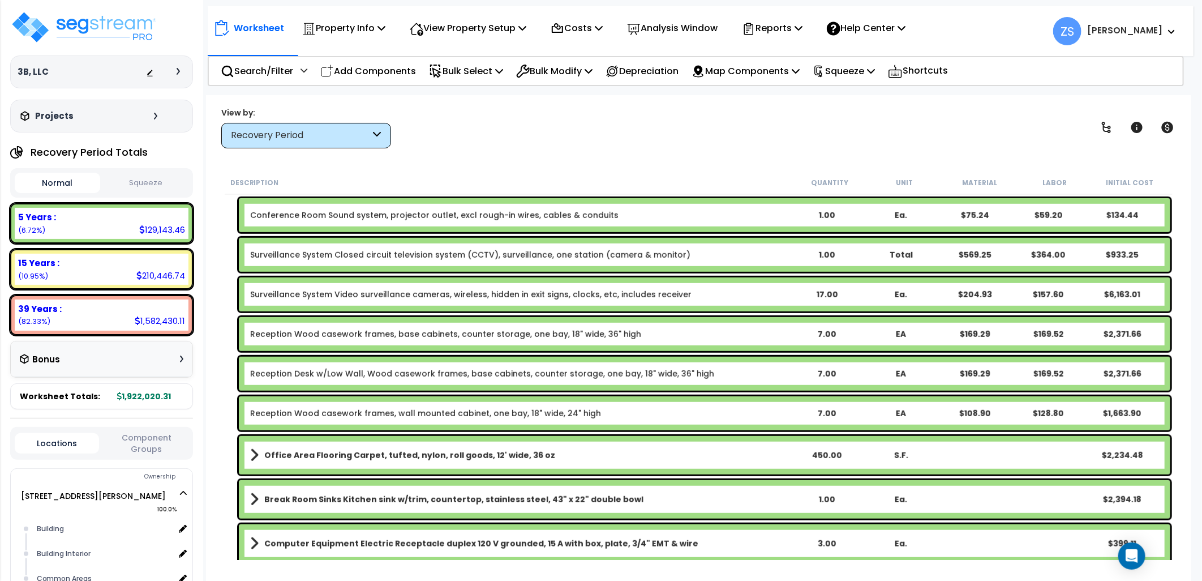
scroll to position [377, 0]
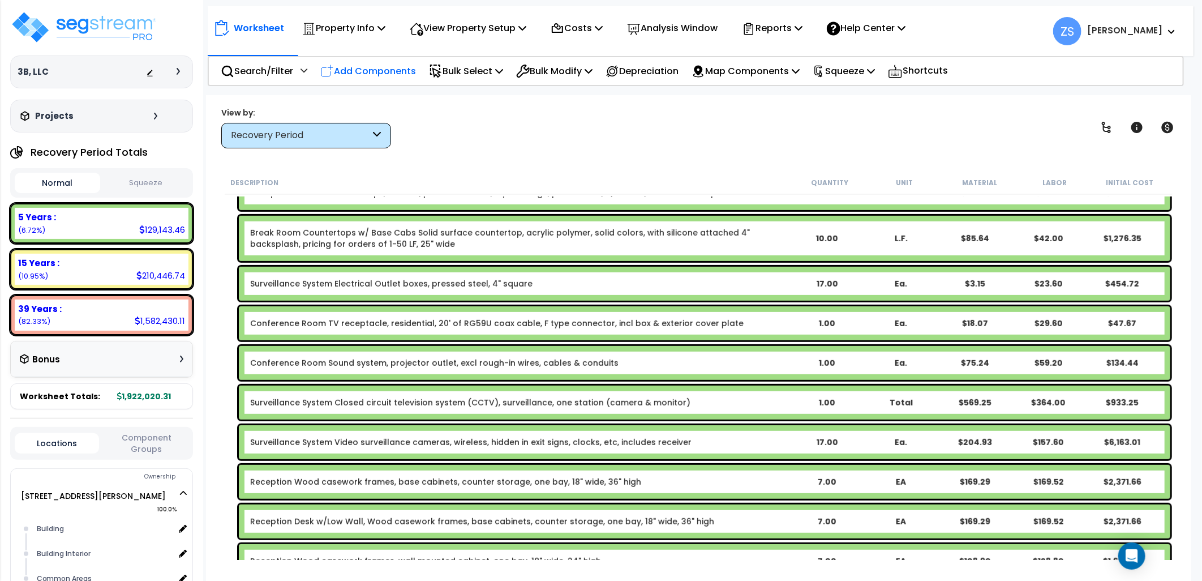
click at [386, 72] on p "Add Components" at bounding box center [368, 70] width 96 height 15
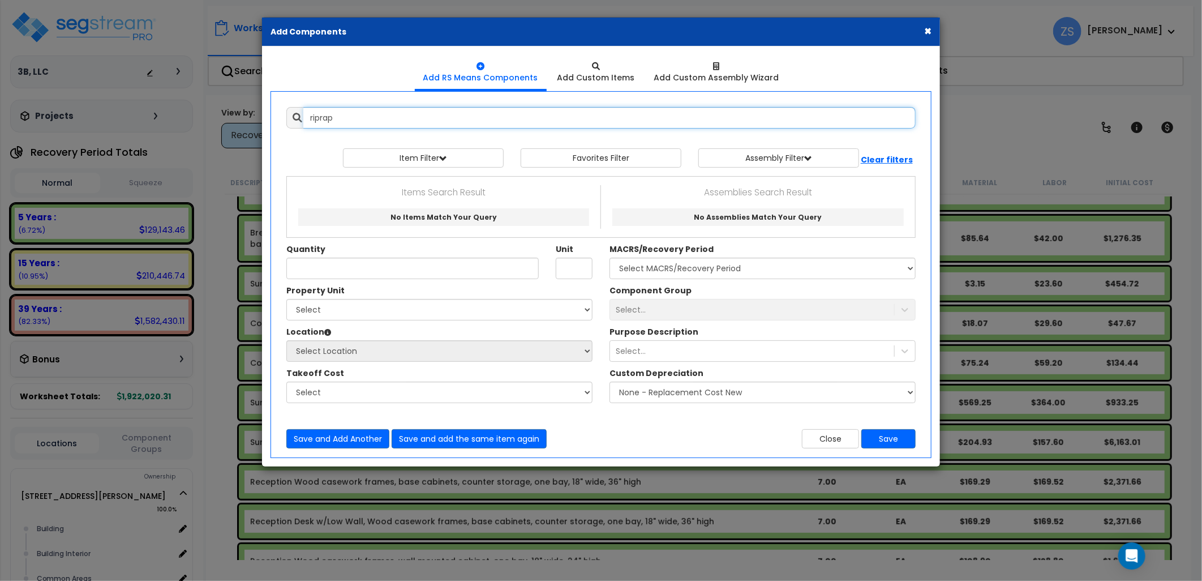
click at [320, 115] on input "riprap" at bounding box center [609, 118] width 612 height 22
drag, startPoint x: 335, startPoint y: 119, endPoint x: 262, endPoint y: 119, distance: 73.0
click at [262, 119] on div "Add RS Means Components Add Custom Items 0" at bounding box center [601, 256] width 678 height 420
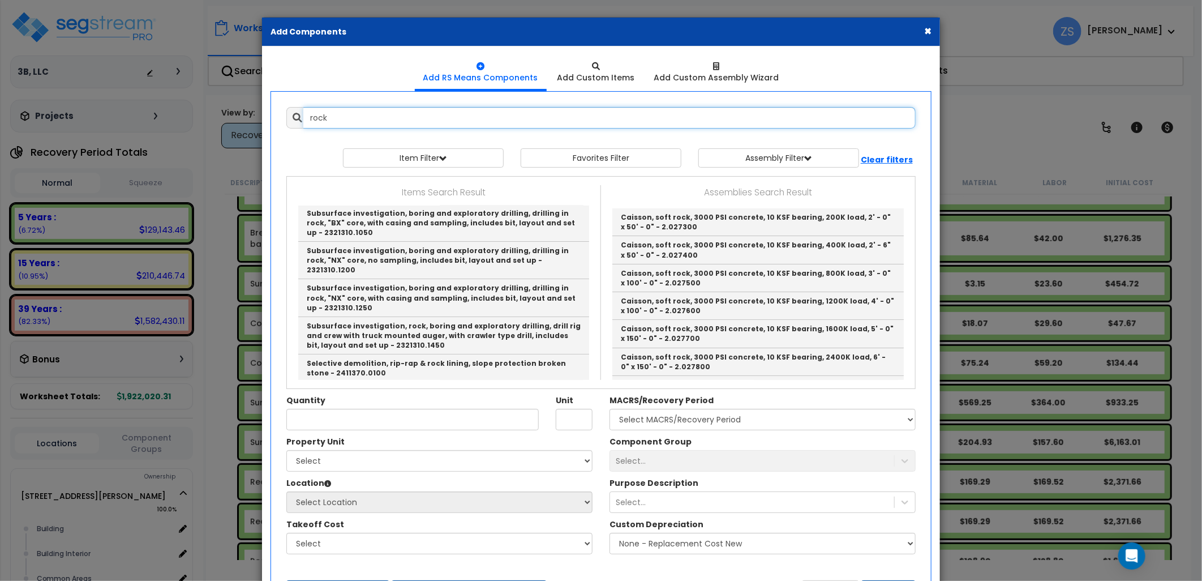
scroll to position [0, 0]
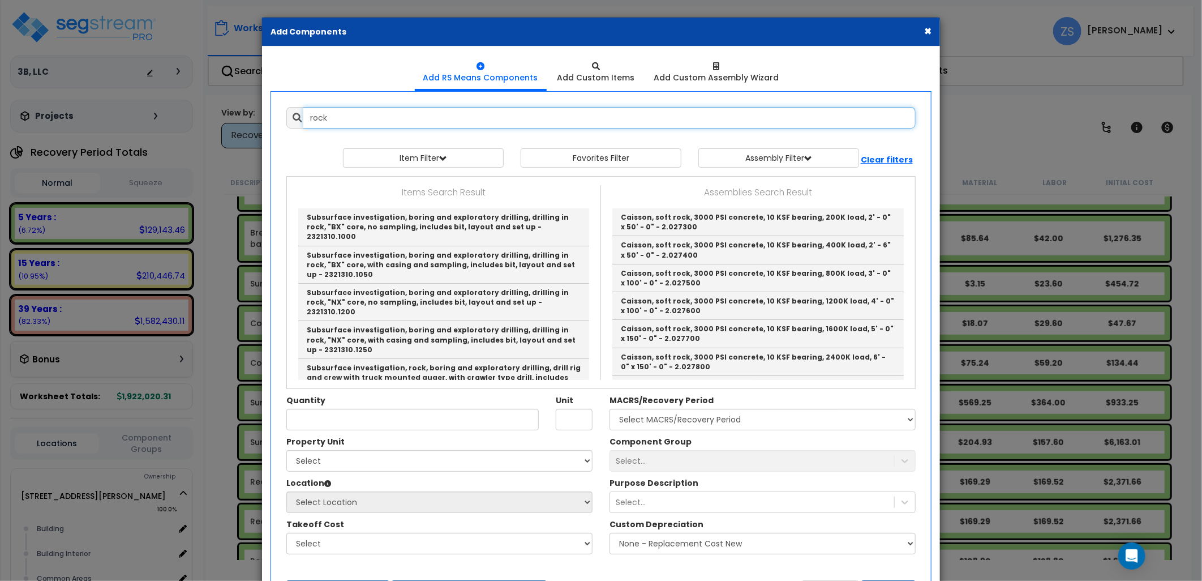
type input "rock"
click at [928, 31] on button "×" at bounding box center [927, 31] width 7 height 12
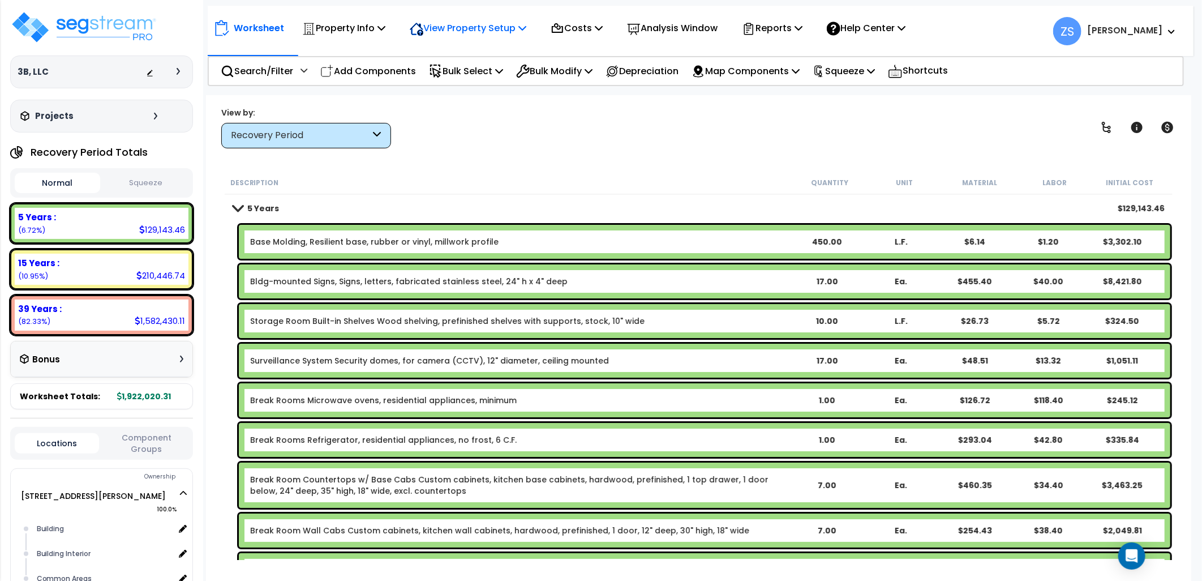
click at [526, 35] on p "View Property Setup" at bounding box center [468, 27] width 117 height 15
click at [484, 76] on link "View Questionnaire" at bounding box center [460, 77] width 112 height 23
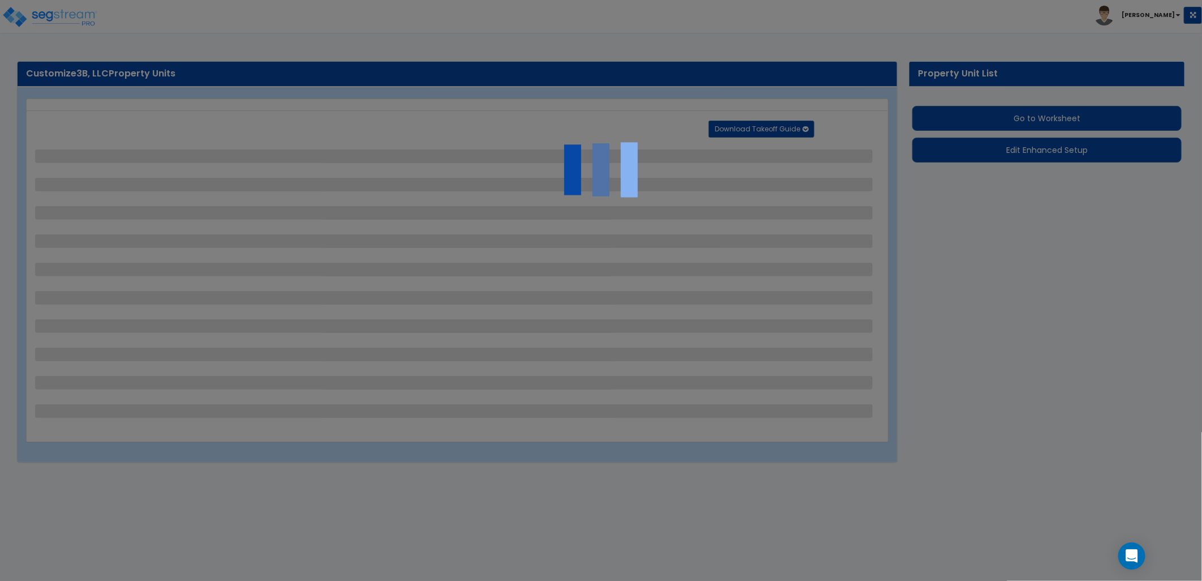
select select "2"
select select "1"
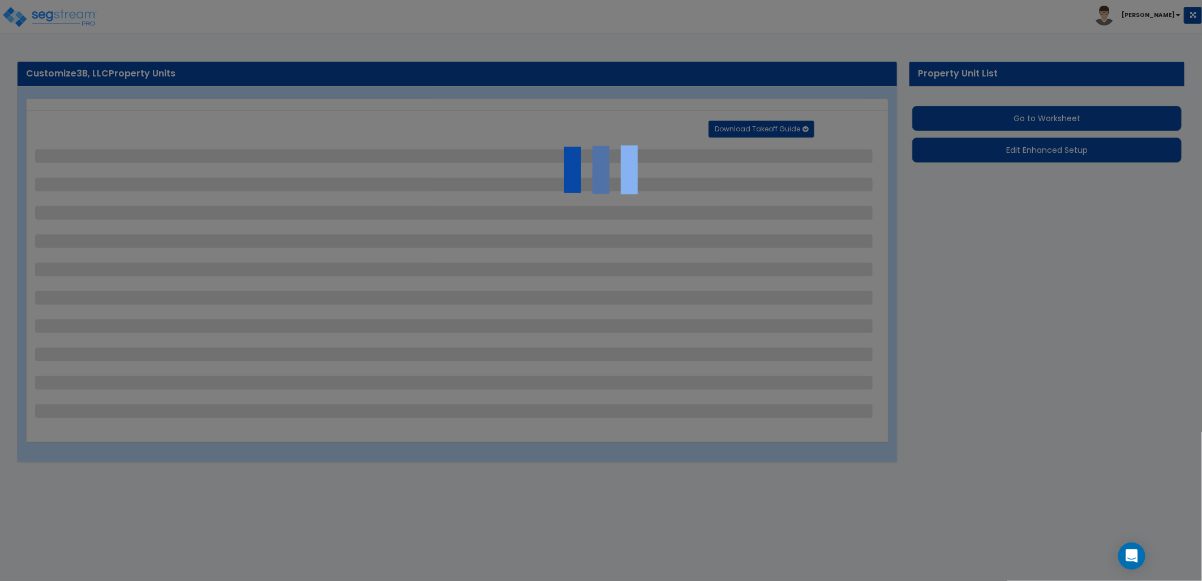
select select "2"
select select "1"
select select "2"
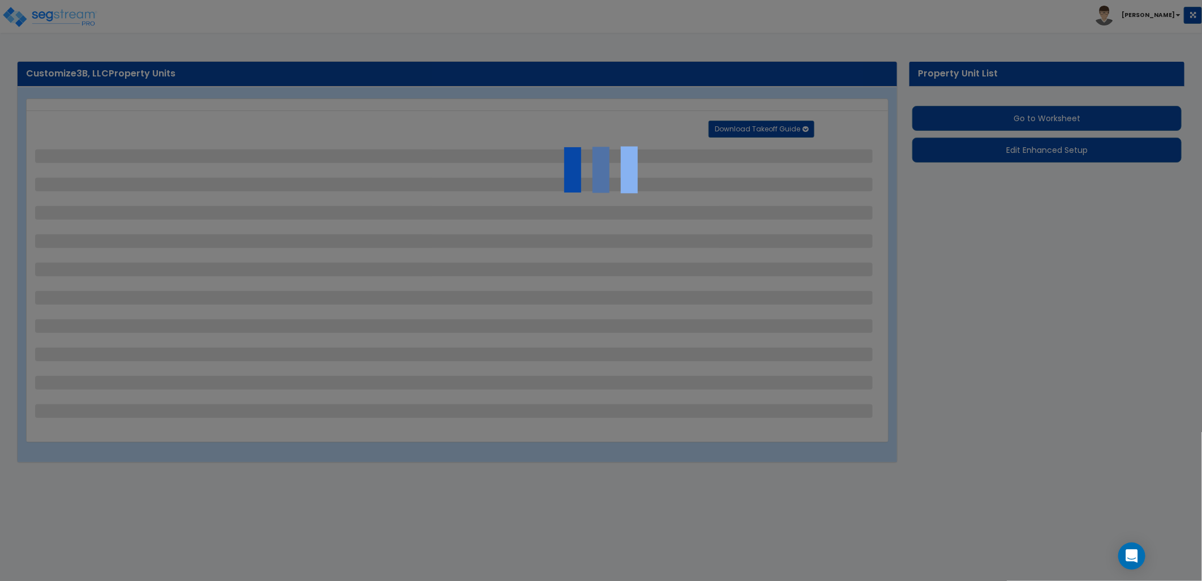
select select "1"
select select "6"
select select "1"
